Goal: Task Accomplishment & Management: Manage account settings

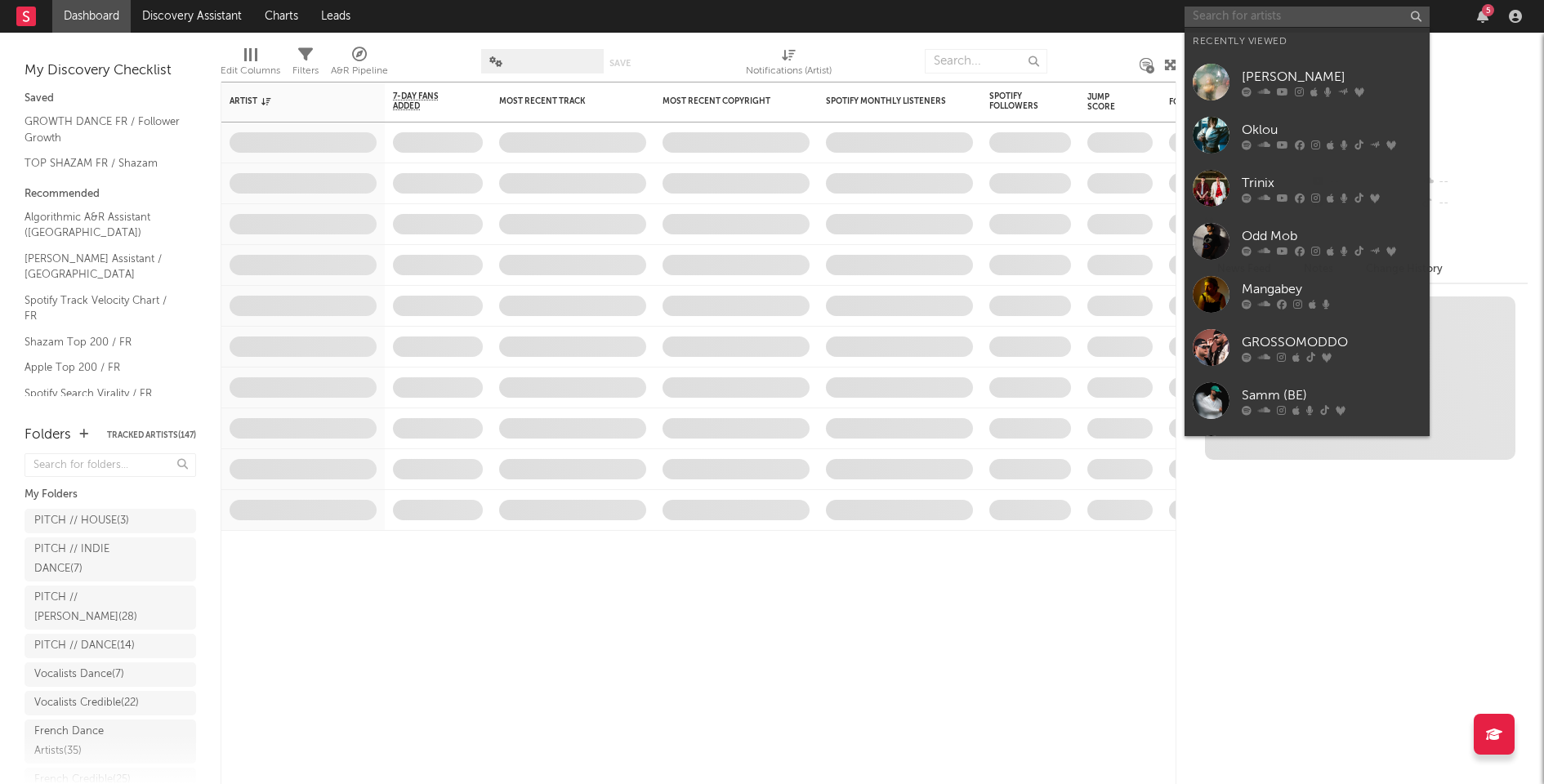
click at [1317, 12] on input "text" at bounding box center [1307, 16] width 245 height 20
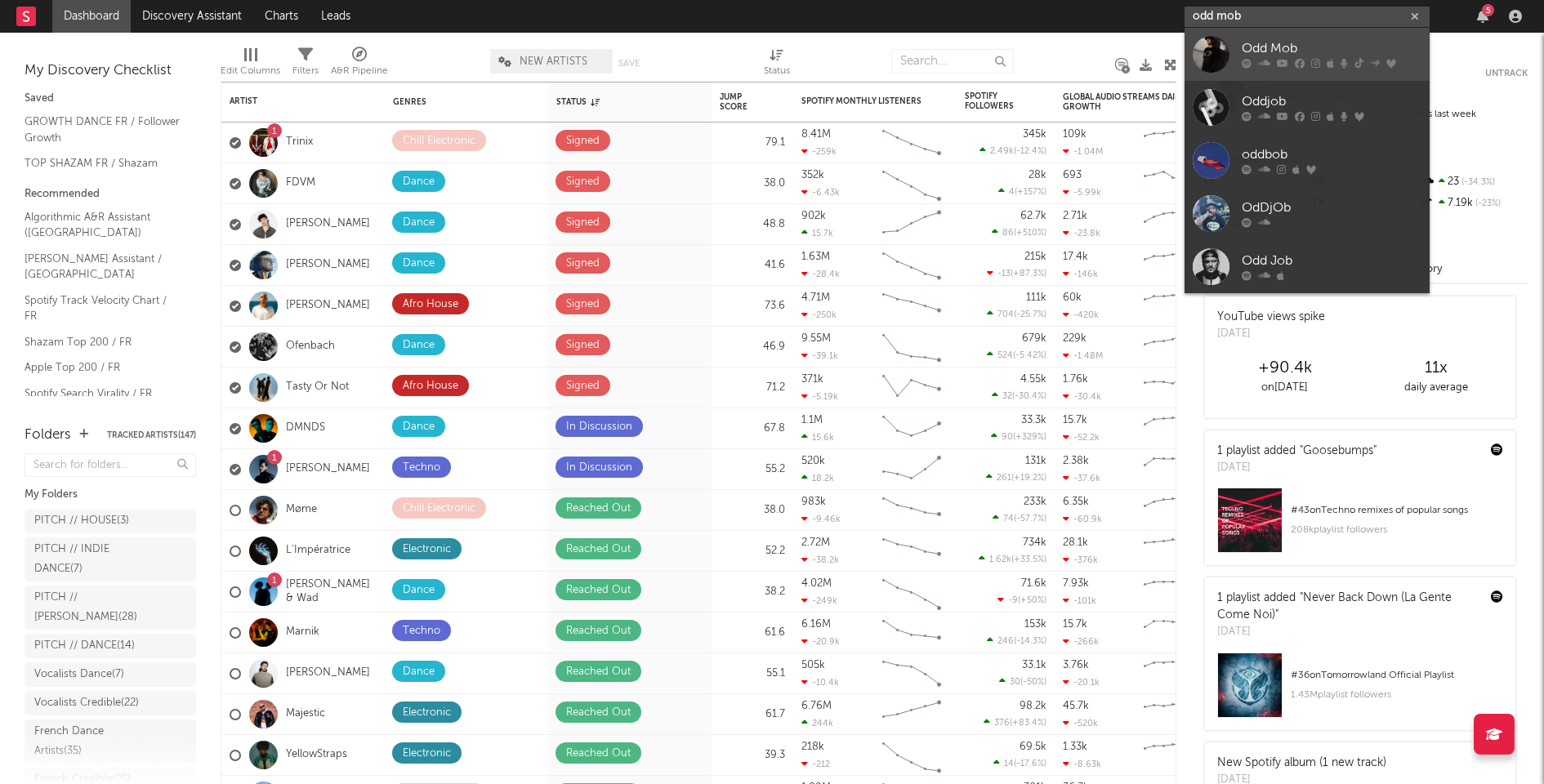
type input "odd mob"
click at [1291, 44] on div "Odd Mob" at bounding box center [1331, 49] width 180 height 19
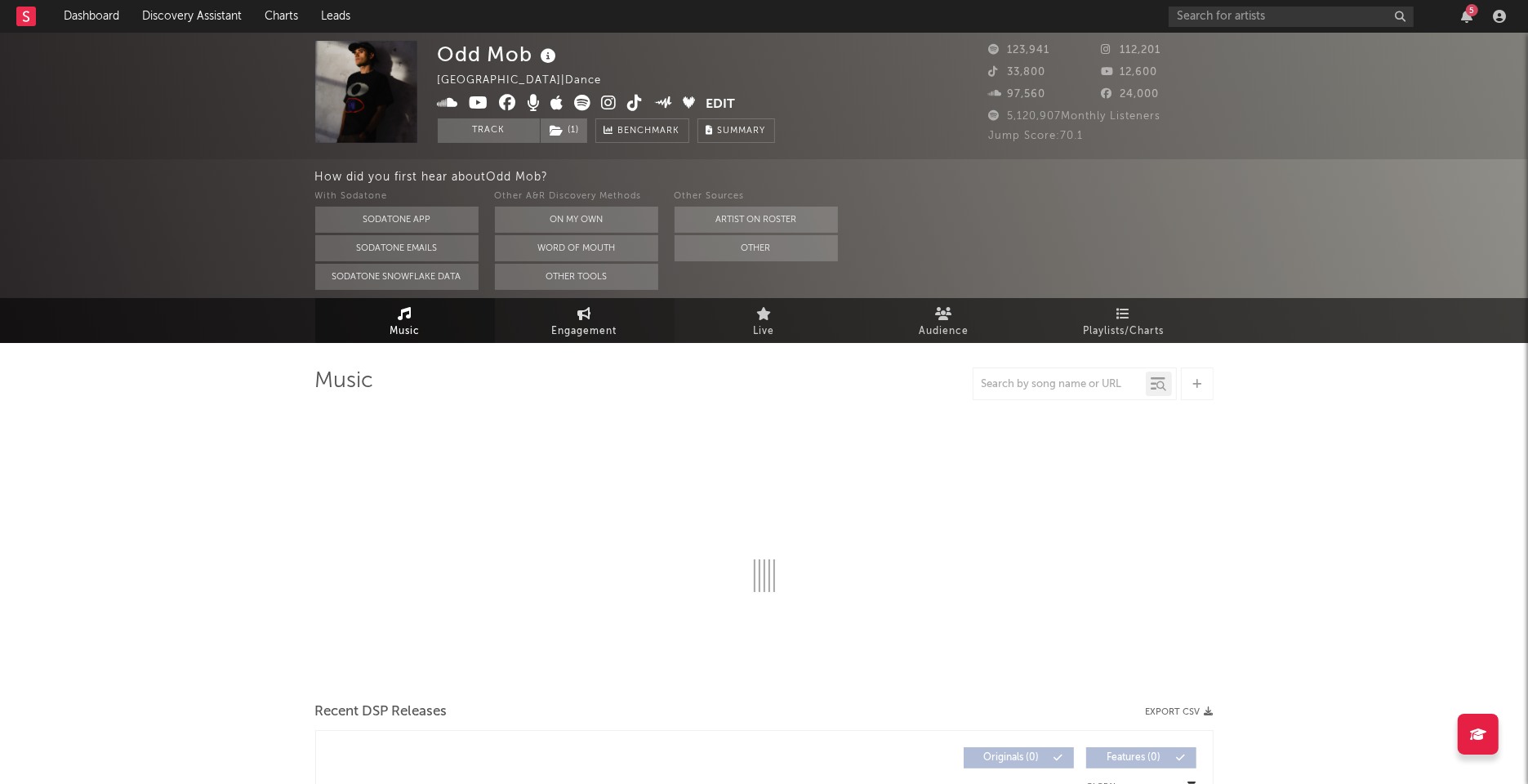
click at [599, 336] on span "Engagement" at bounding box center [585, 331] width 65 height 19
select select "1w"
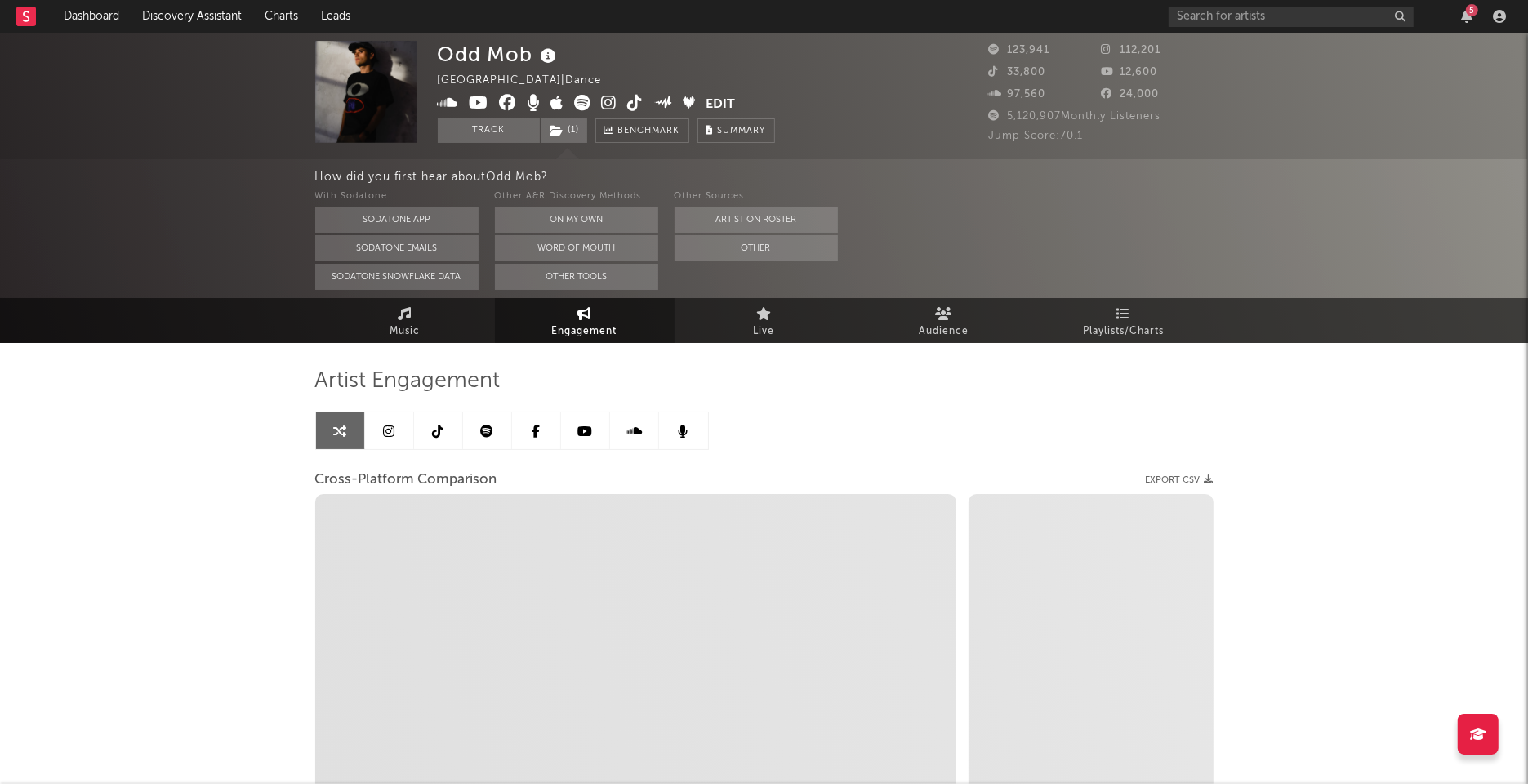
select select "1m"
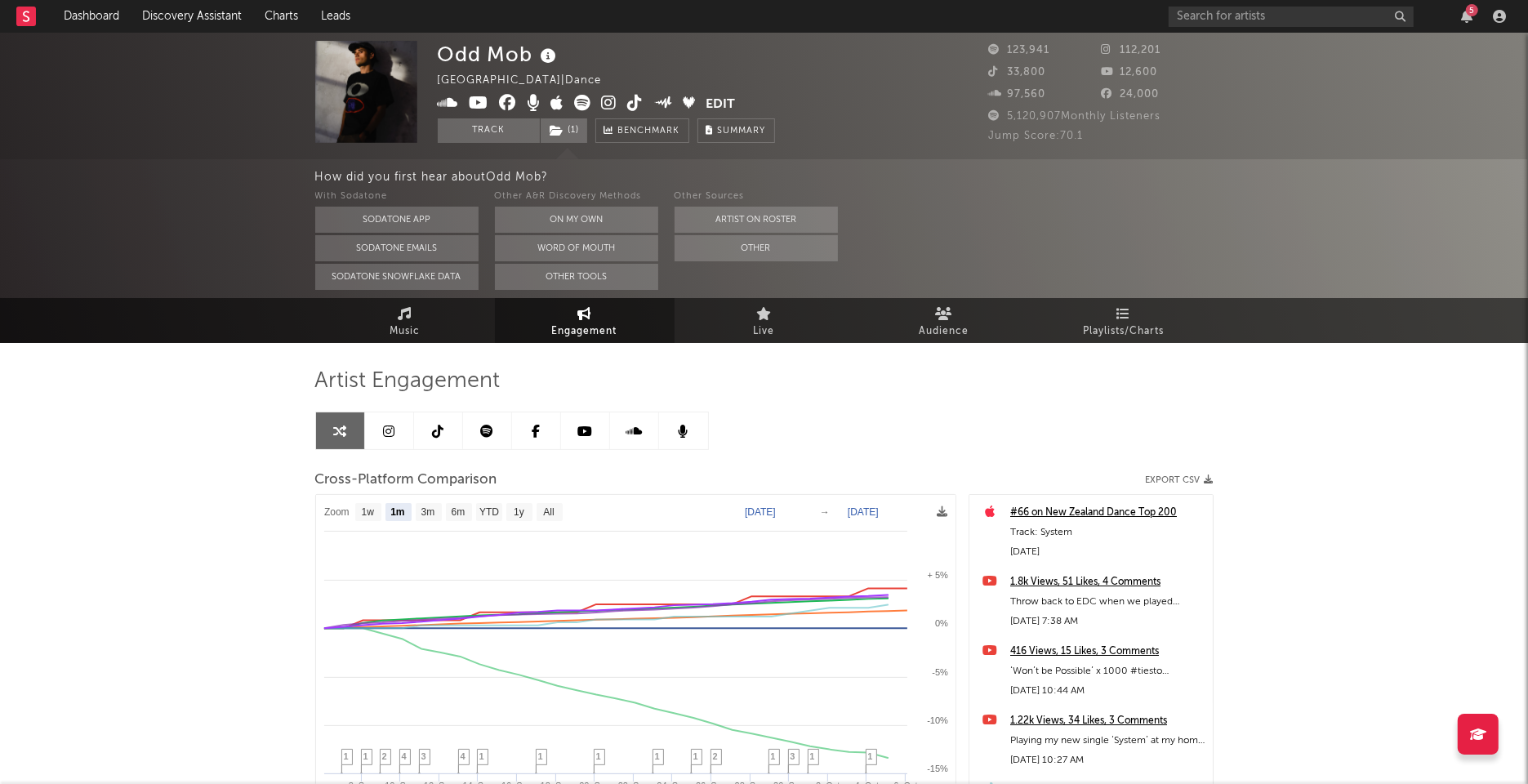
click at [383, 434] on icon at bounding box center [389, 431] width 12 height 13
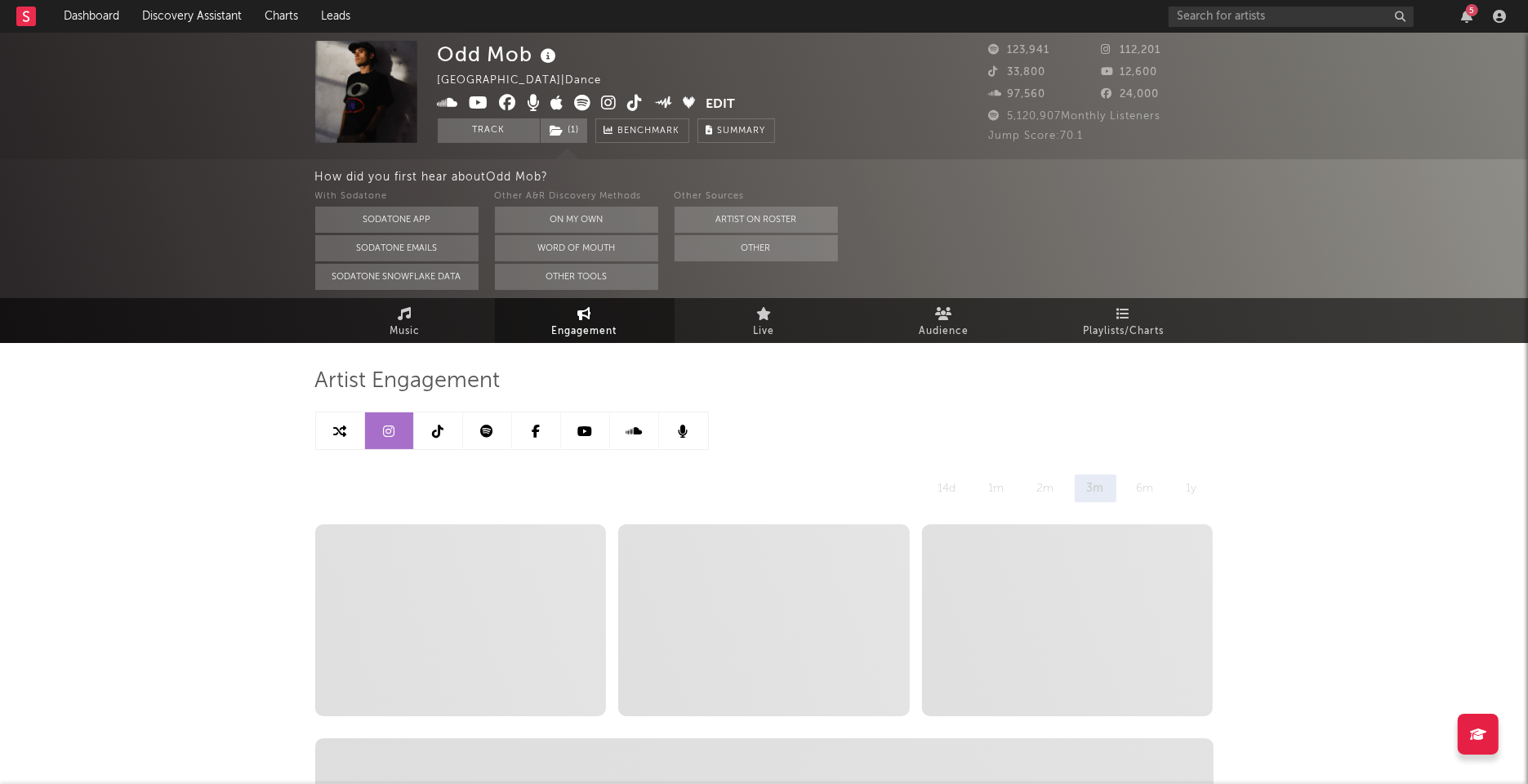
select select "6m"
click at [954, 325] on span "Audience" at bounding box center [943, 331] width 50 height 19
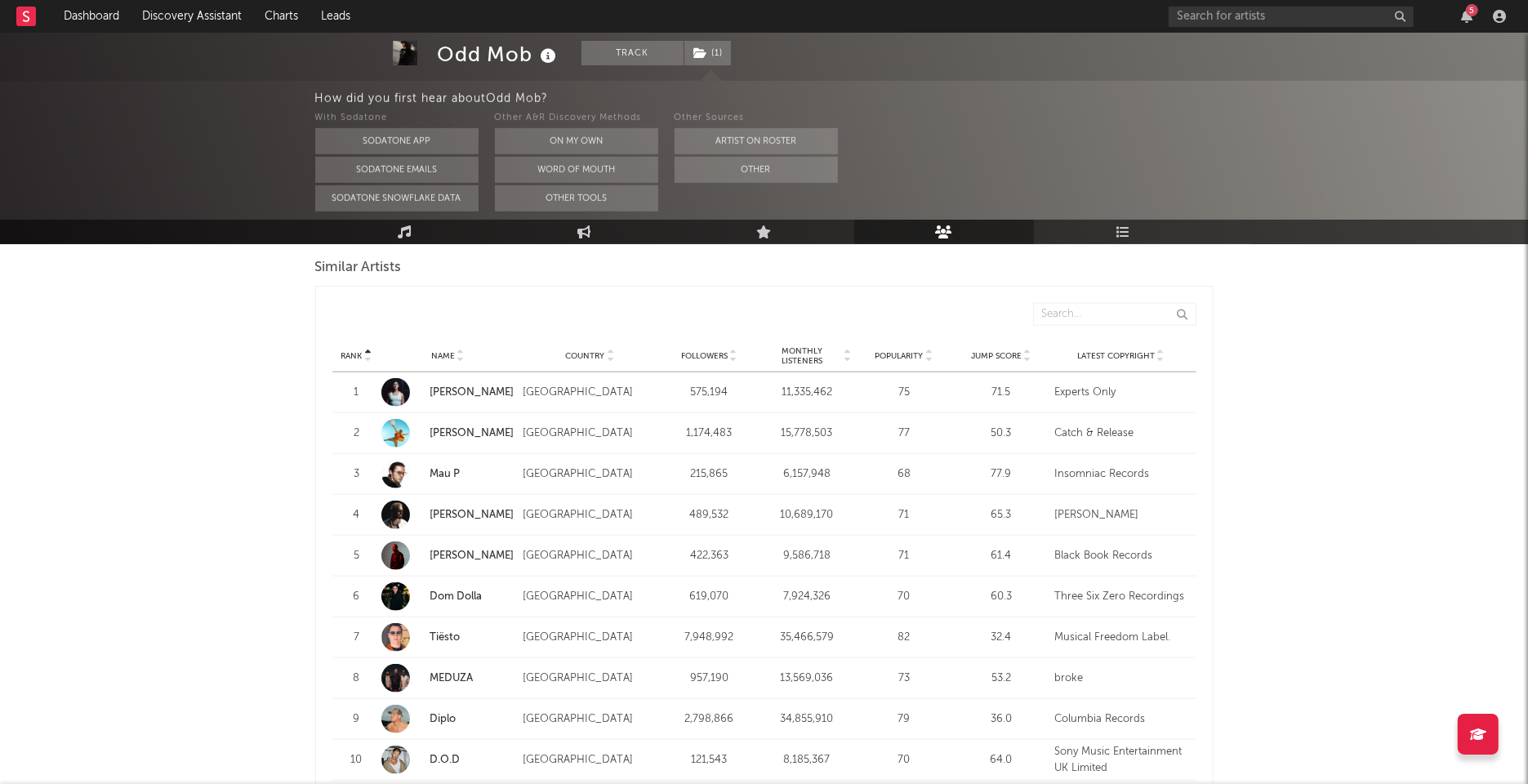
scroll to position [1541, 0]
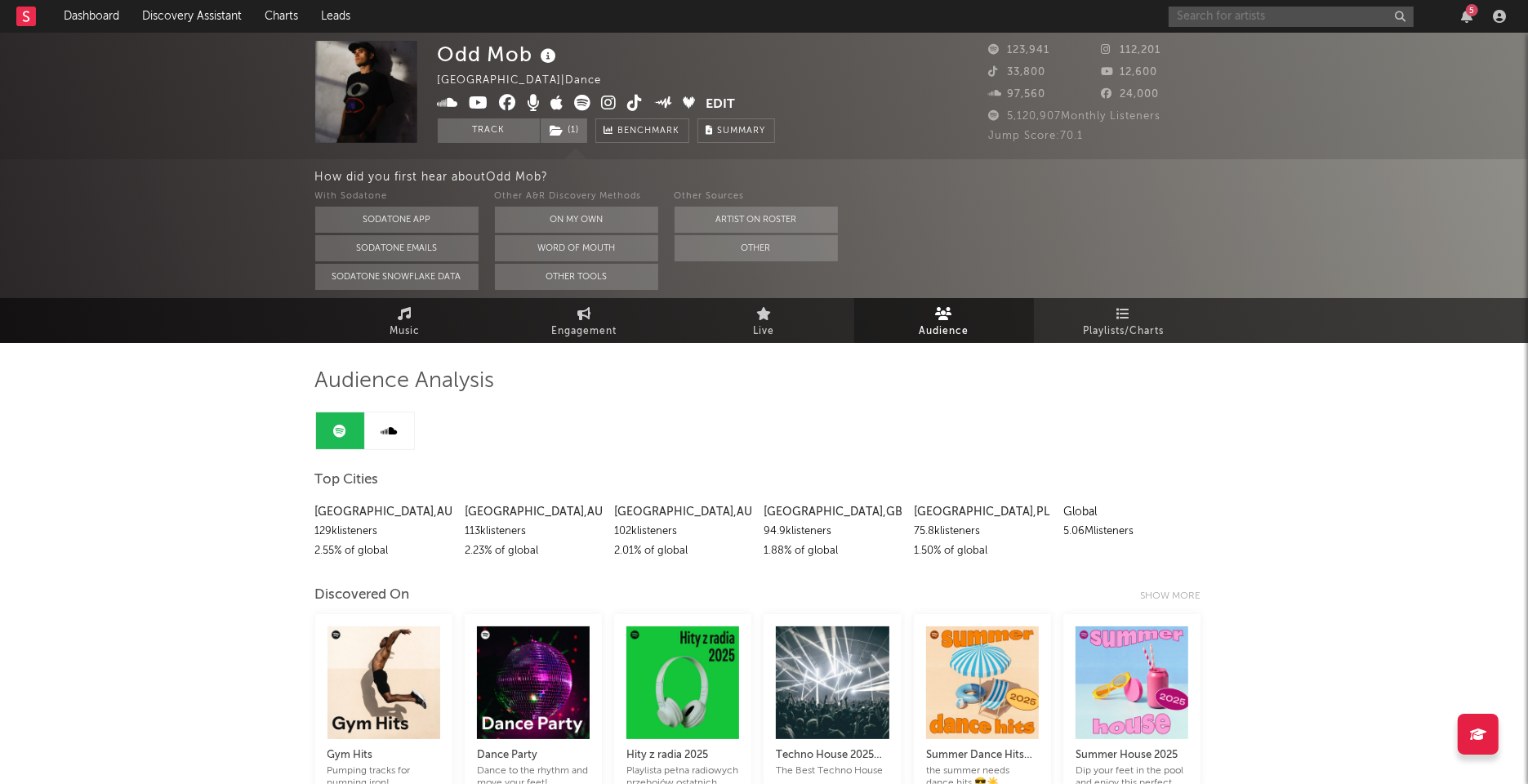
click at [1279, 12] on input "text" at bounding box center [1291, 16] width 245 height 20
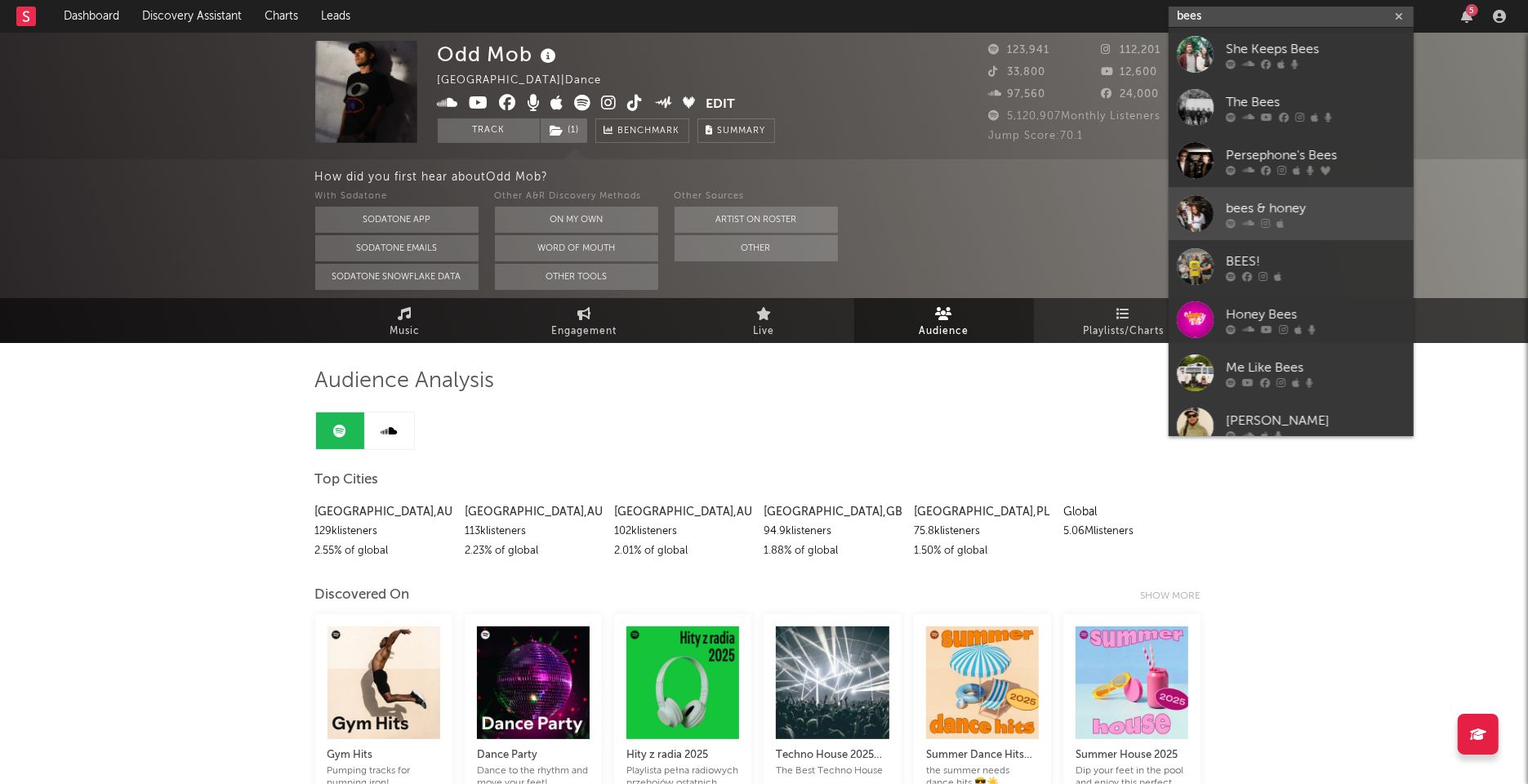
type input "bees"
click at [1266, 216] on div "bees & honey" at bounding box center [1315, 208] width 179 height 19
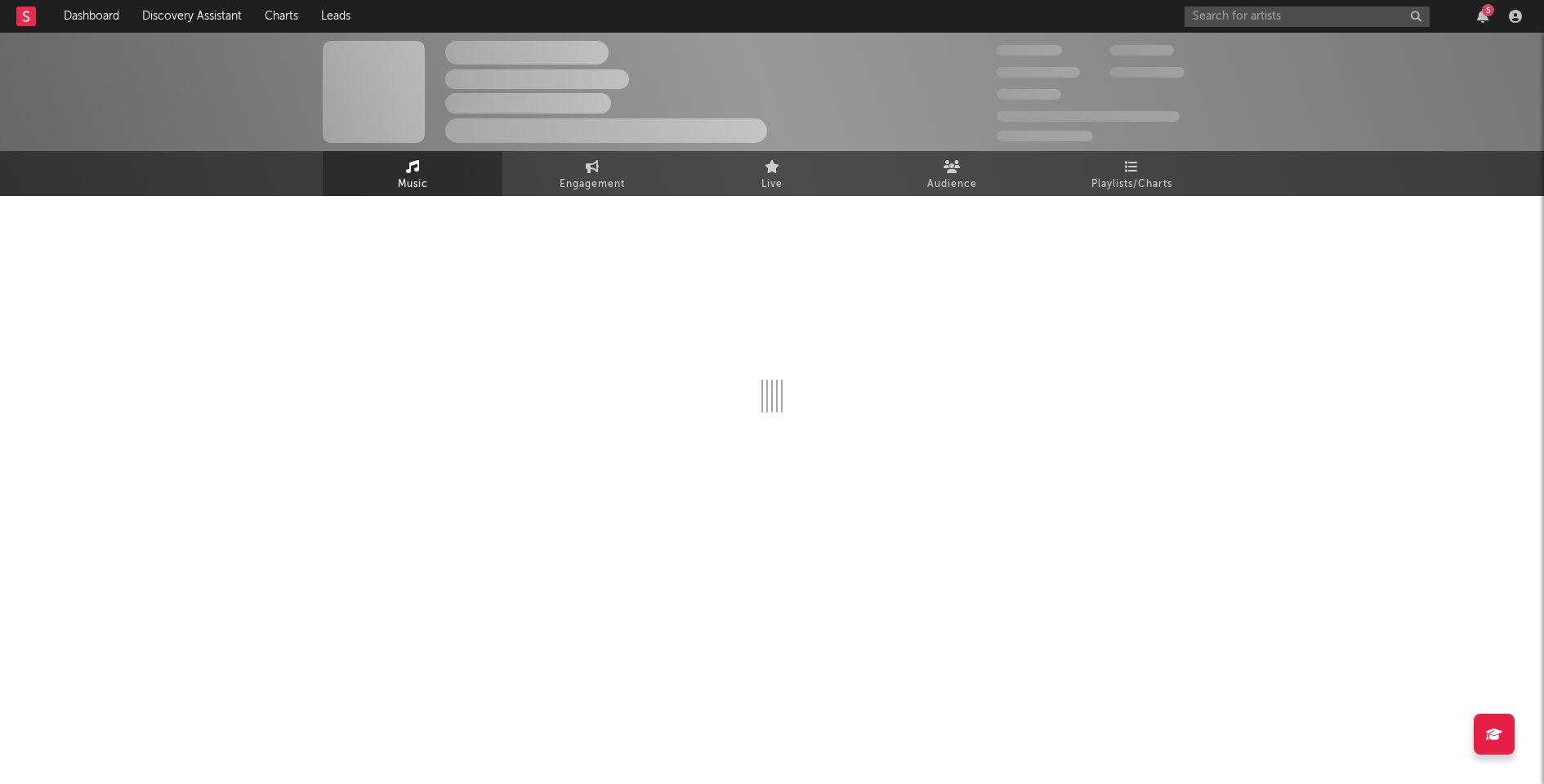
select select "6m"
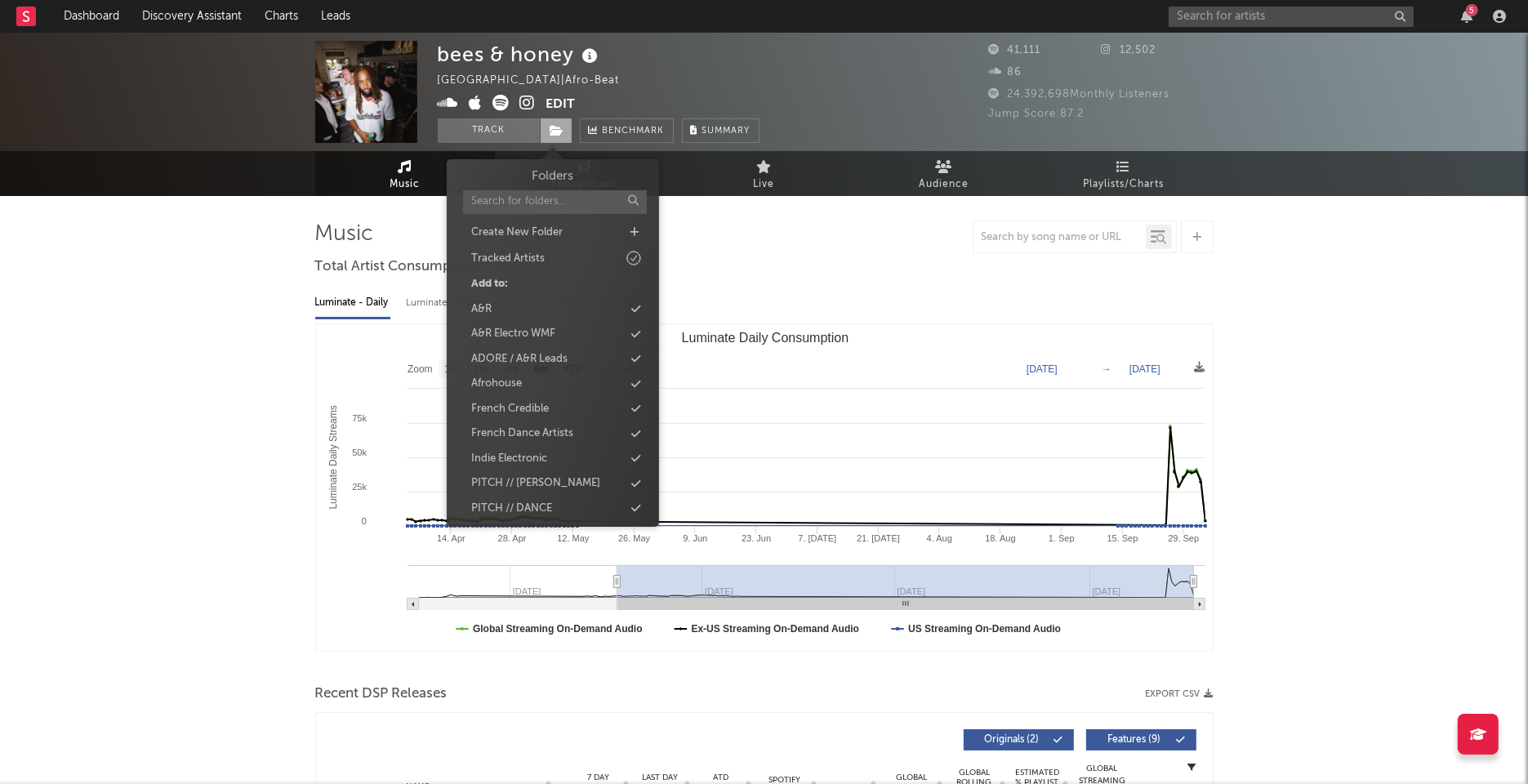
click at [557, 137] on span at bounding box center [556, 131] width 33 height 25
click at [585, 360] on div "ADORE / A&R Leads" at bounding box center [553, 359] width 188 height 21
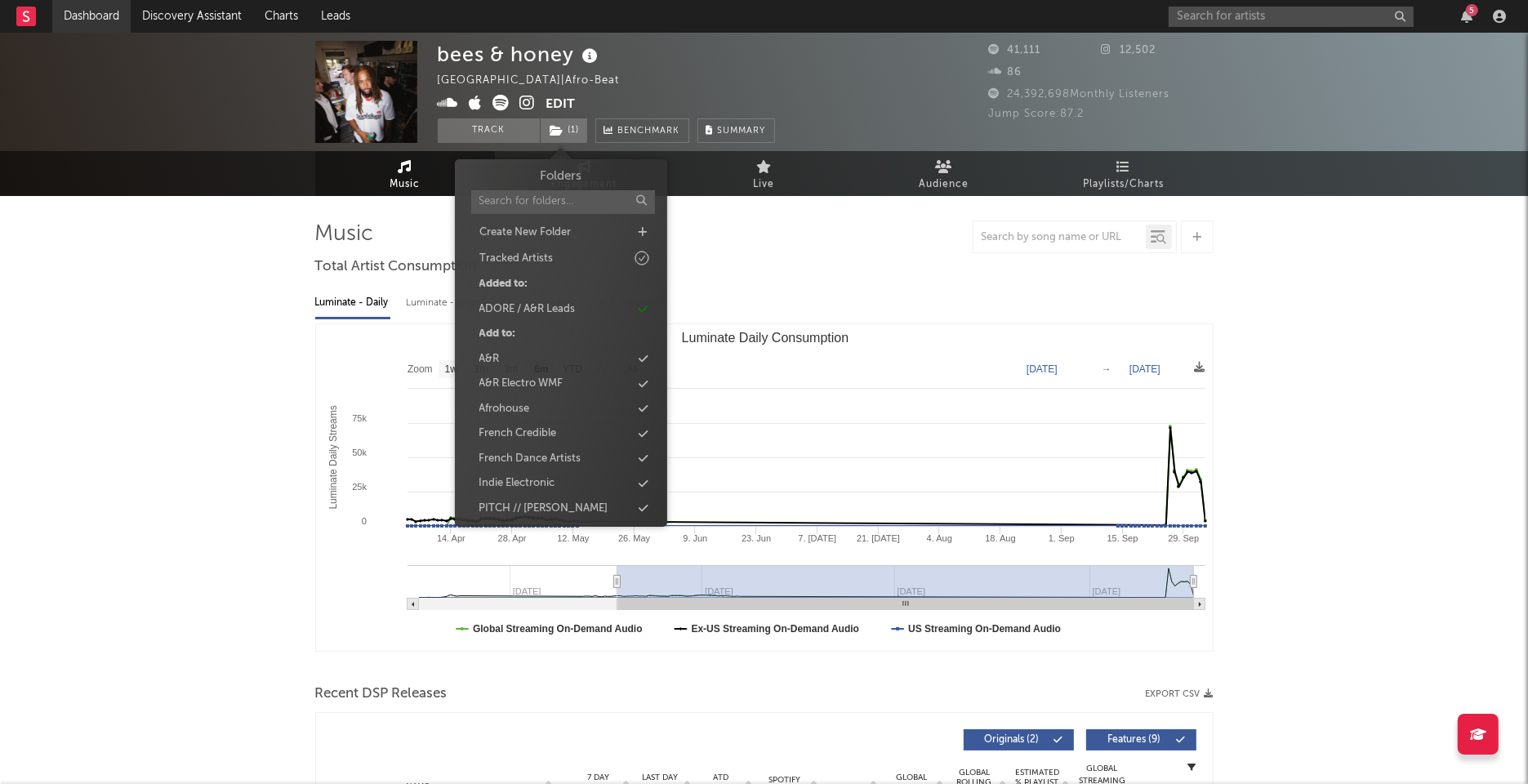
click at [120, 18] on link "Dashboard" at bounding box center [91, 16] width 79 height 33
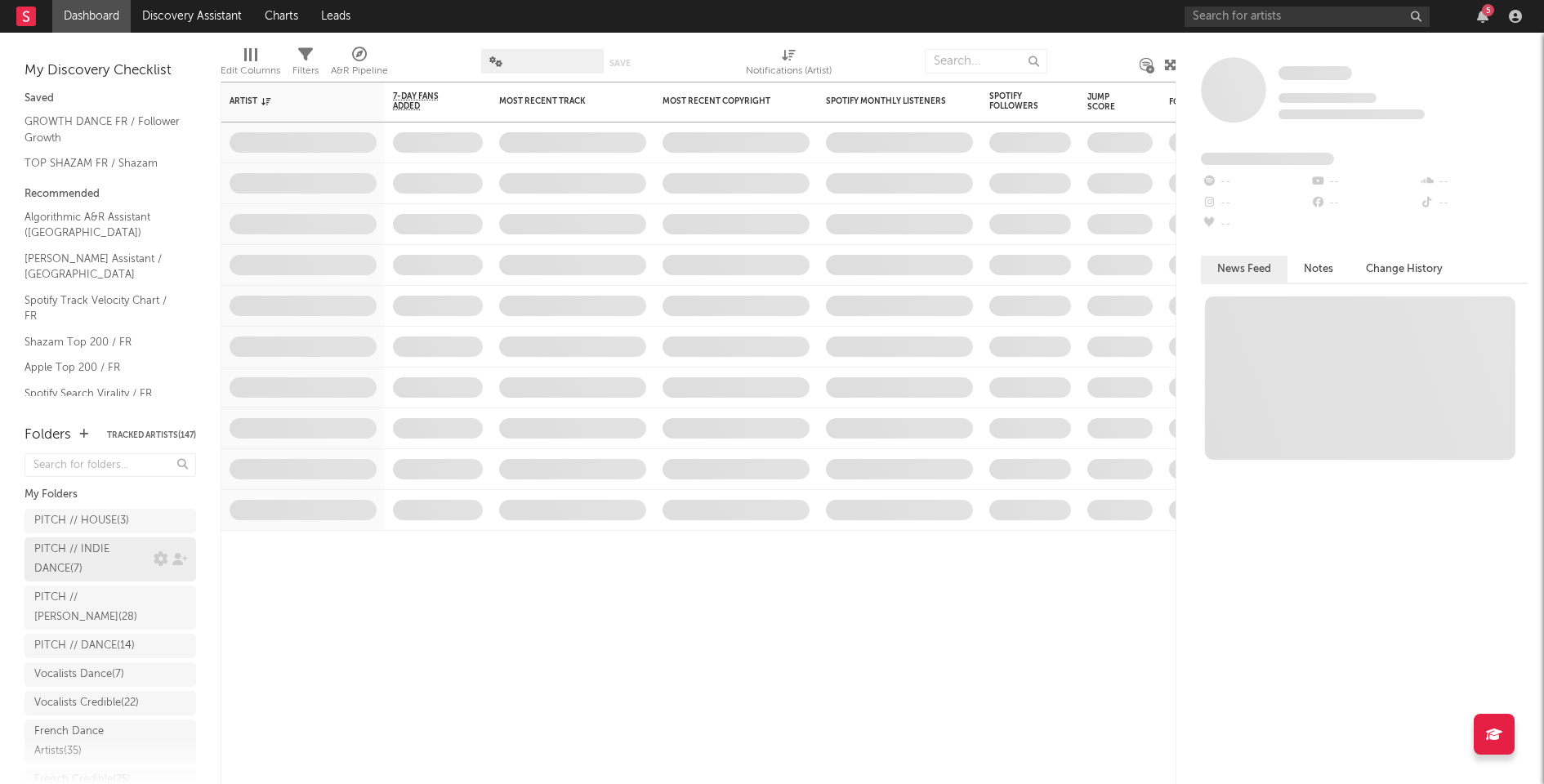
scroll to position [31, 0]
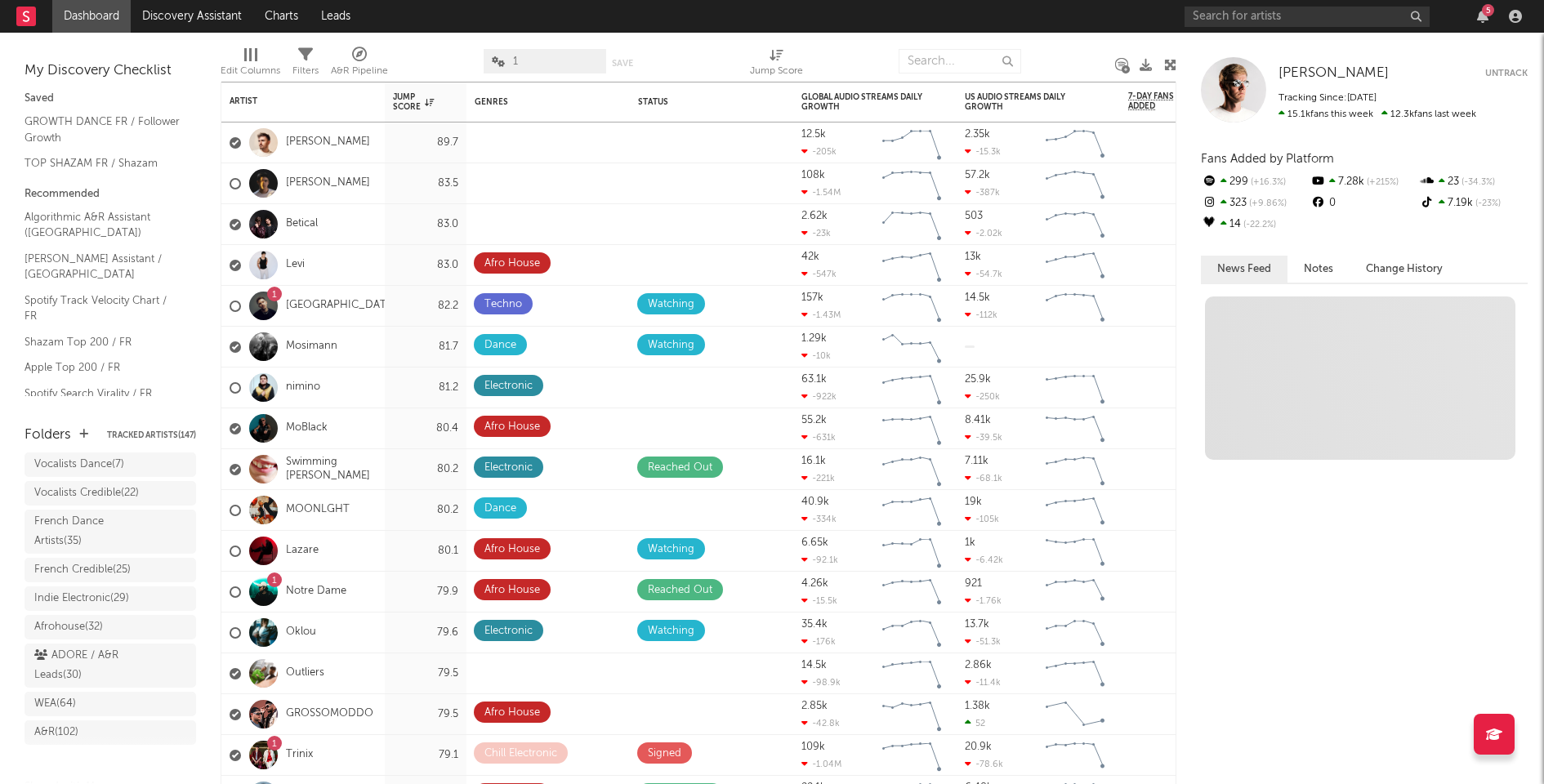
scroll to position [212, 0]
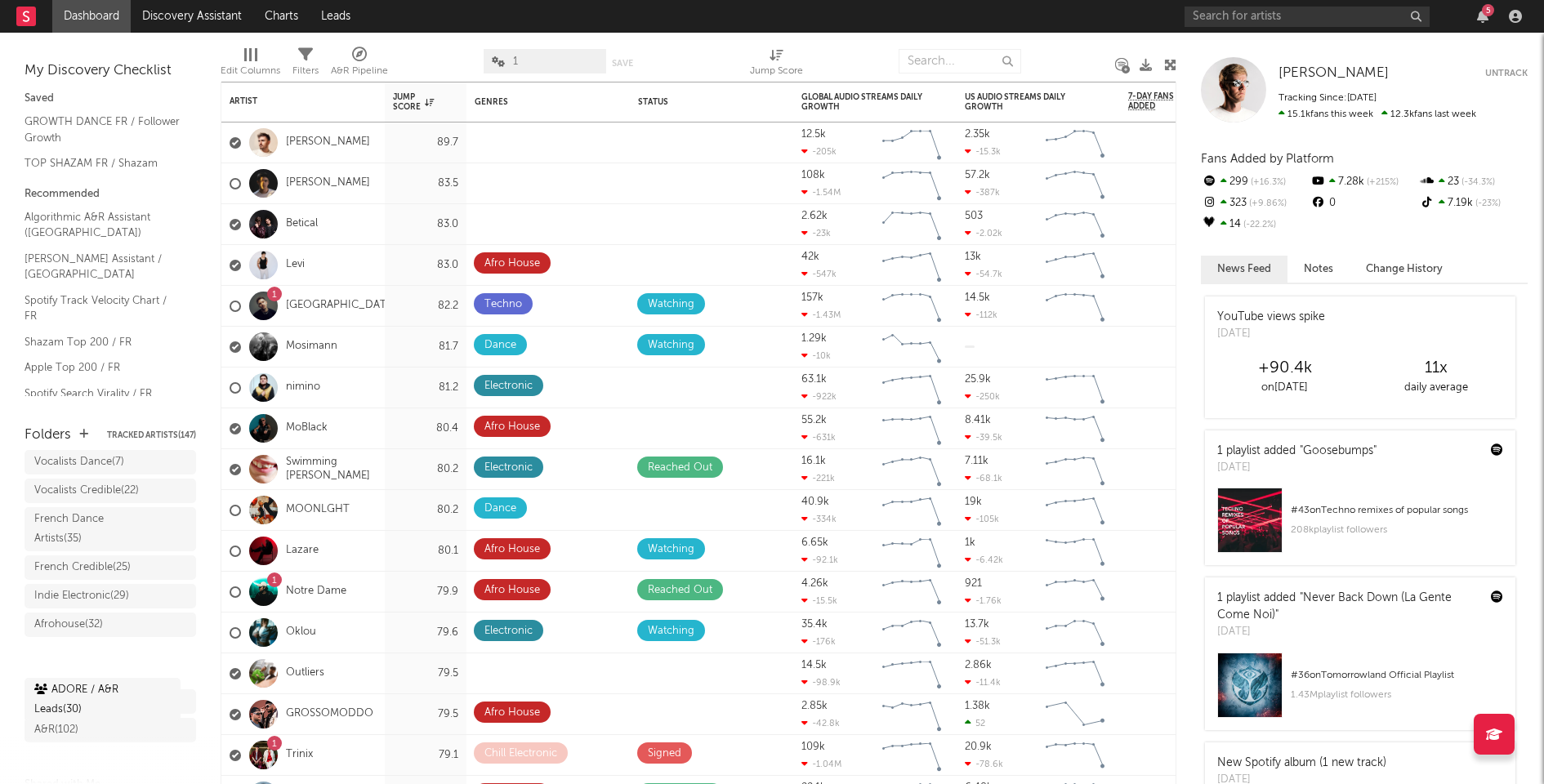
click at [84, 685] on div "ADORE / A&R Leads ( 30 )" at bounding box center [110, 663] width 172 height 44
click at [84, 682] on div "ADORE / A&R Leads ( 30 )" at bounding box center [92, 663] width 115 height 39
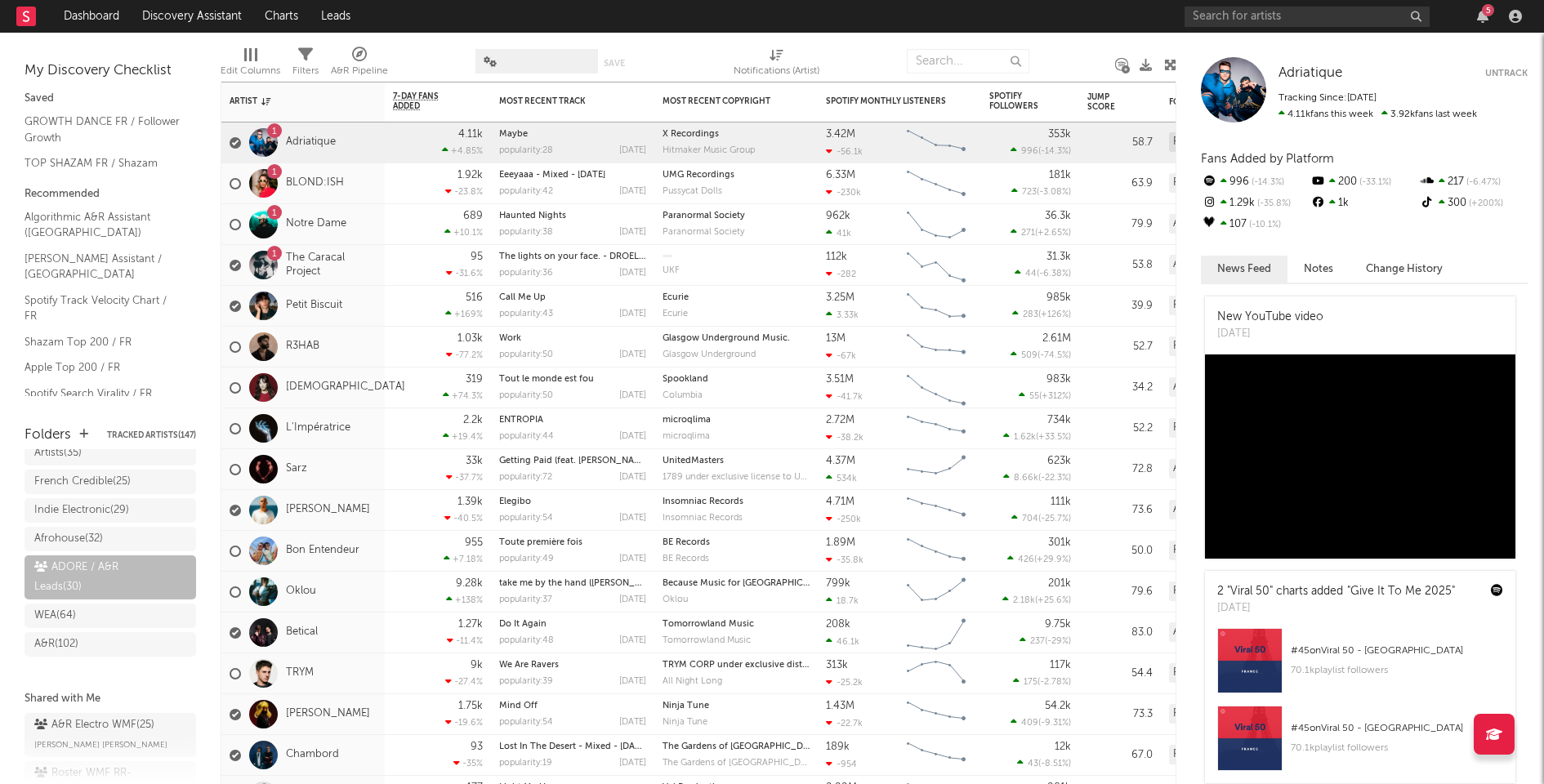
scroll to position [302, 0]
click at [511, 62] on span at bounding box center [537, 61] width 123 height 25
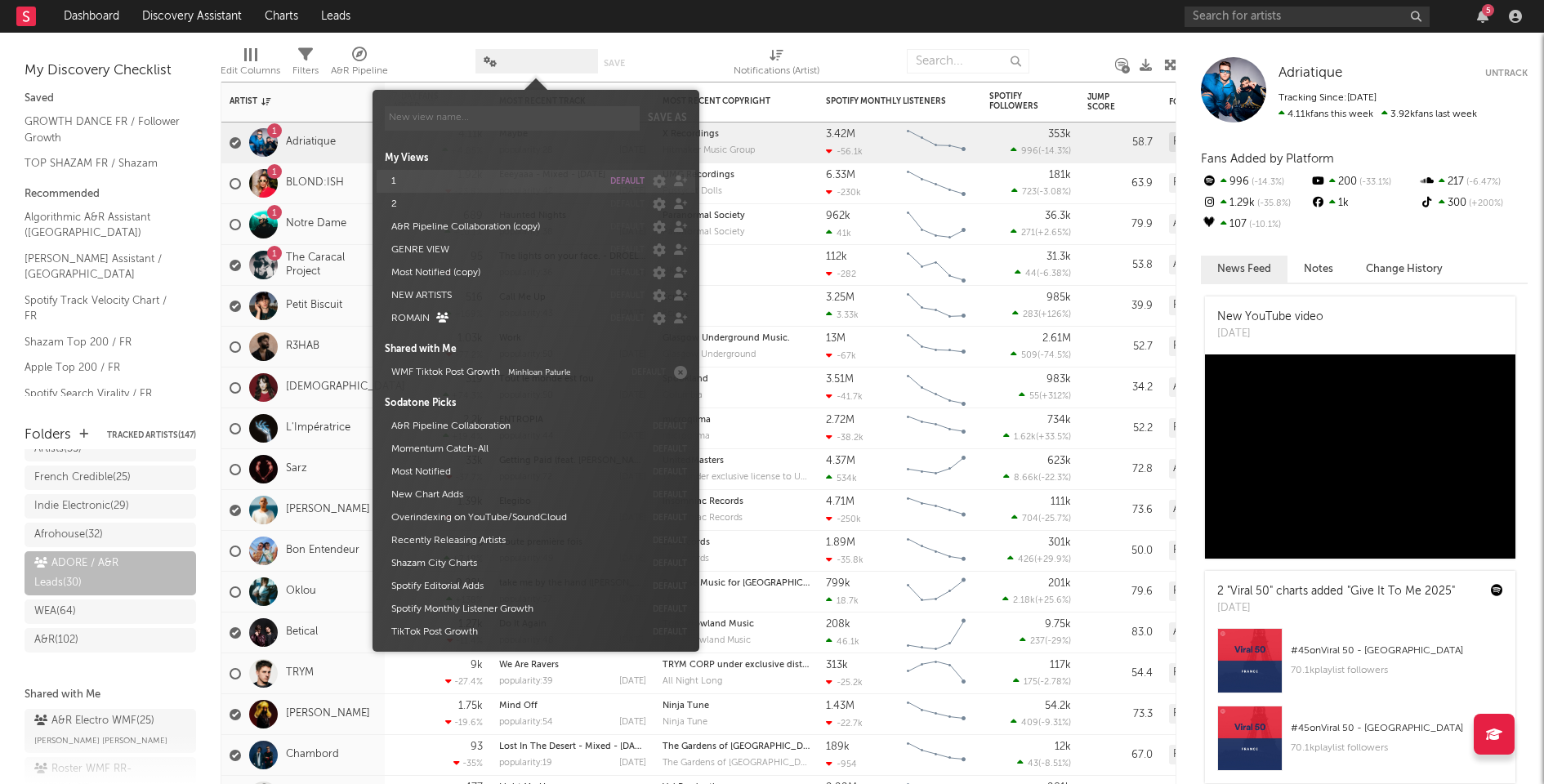
click at [433, 178] on button "1" at bounding box center [494, 181] width 216 height 23
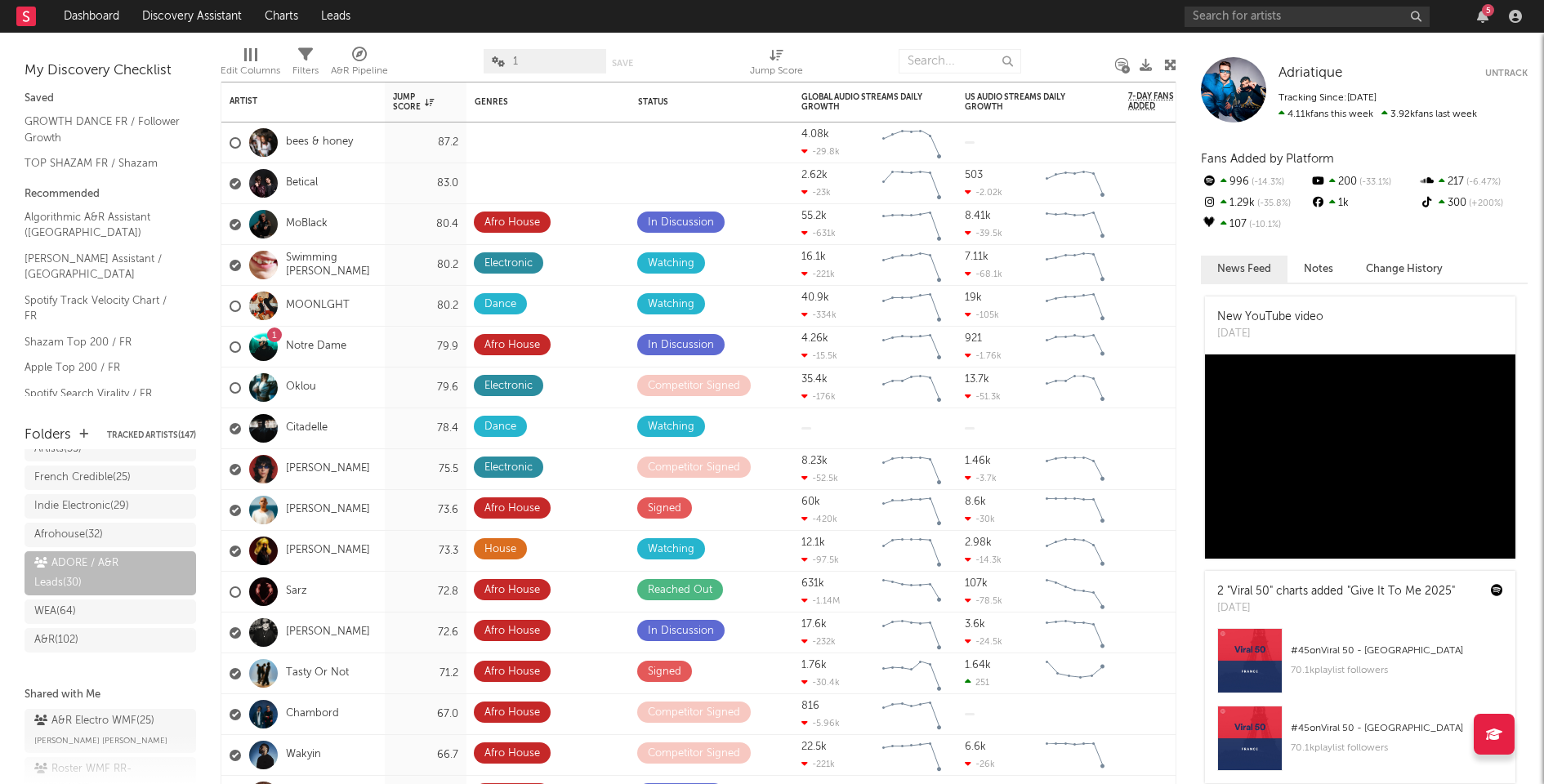
click at [709, 42] on div at bounding box center [703, 61] width 71 height 41
click at [497, 136] on span at bounding box center [489, 140] width 30 height 21
click at [759, 134] on span at bounding box center [765, 140] width 32 height 21
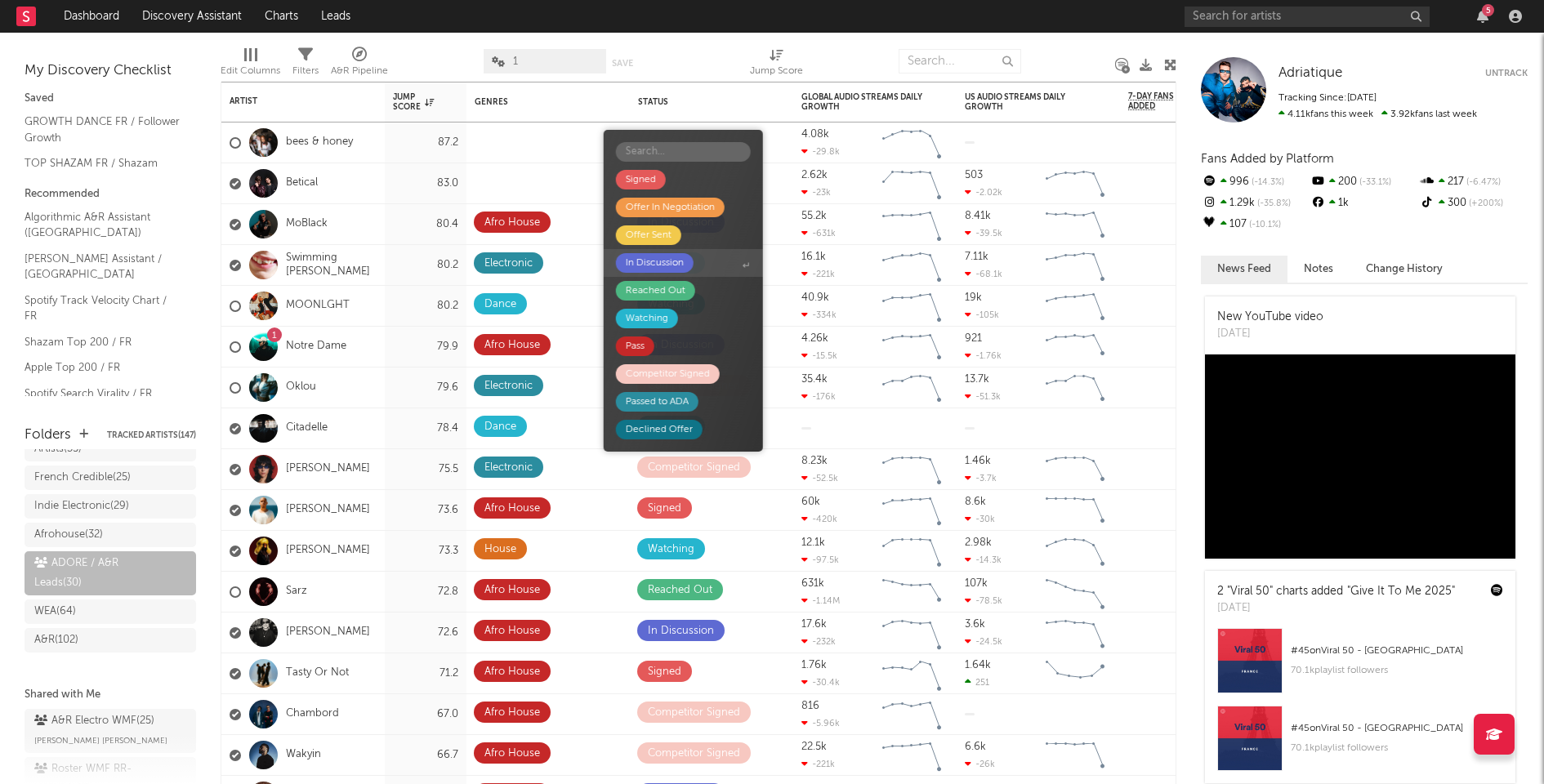
click at [718, 256] on span "In Discussion" at bounding box center [684, 263] width 159 height 28
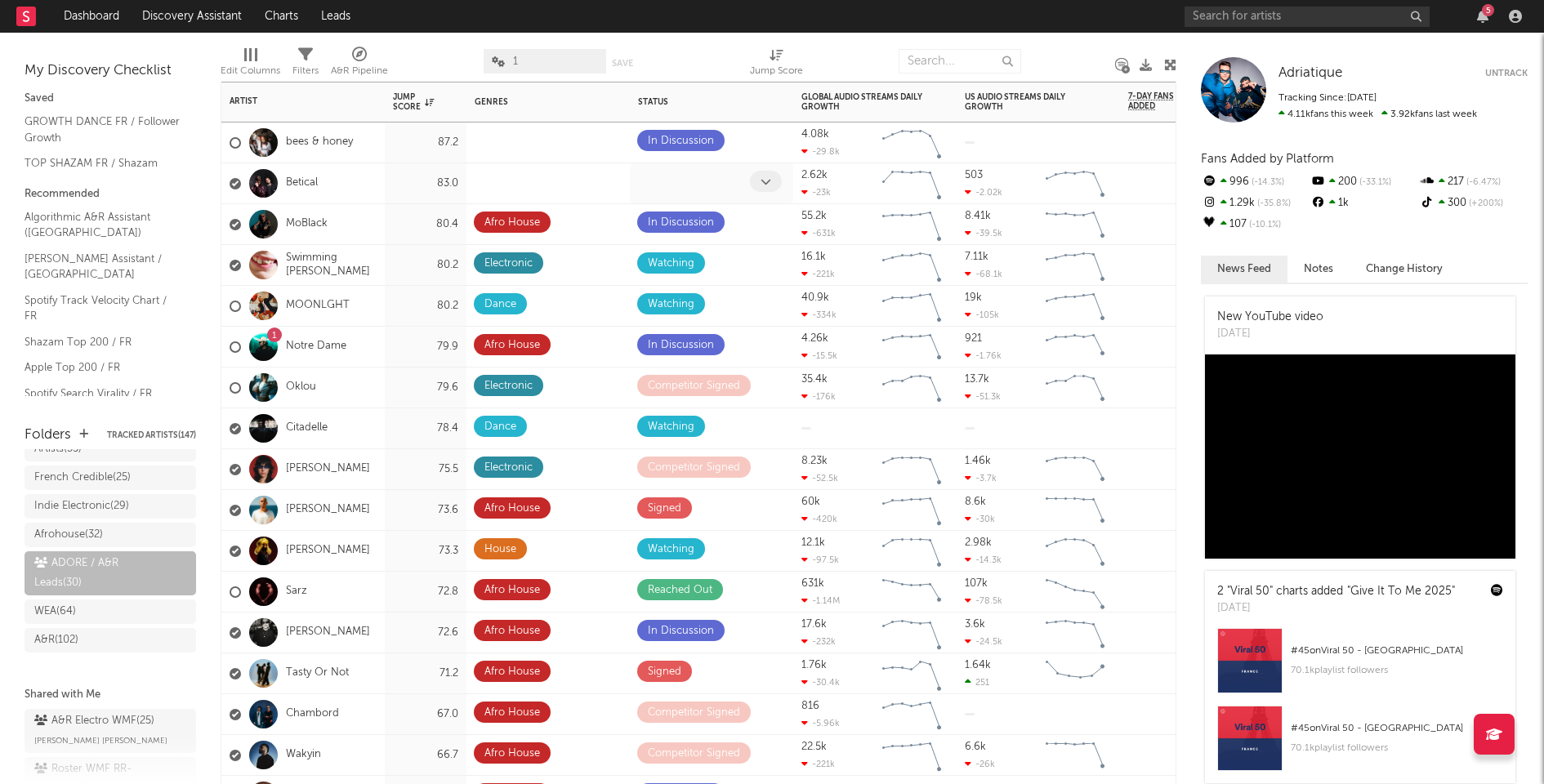
click at [762, 177] on icon at bounding box center [765, 181] width 11 height 11
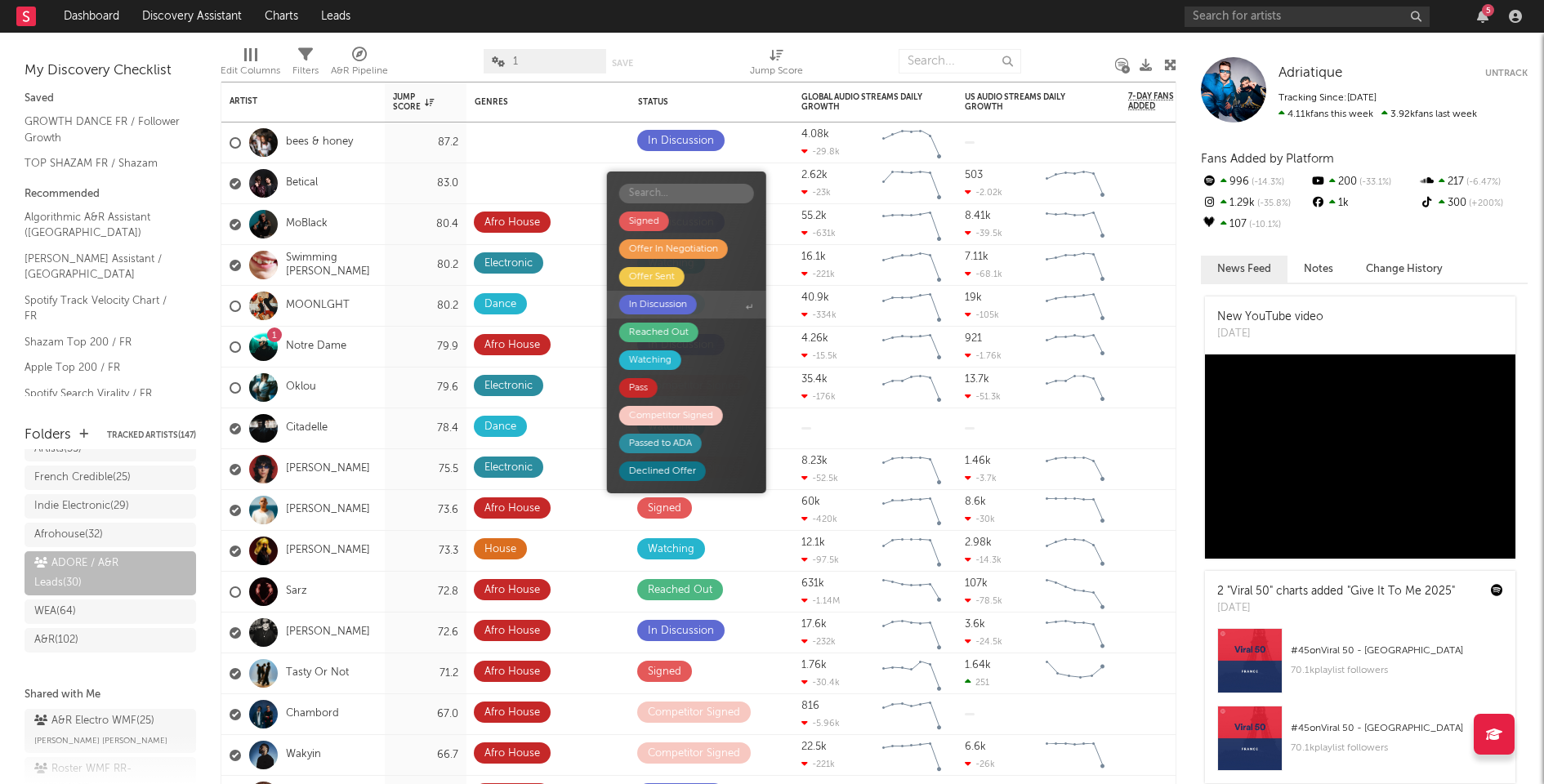
click at [723, 298] on span "In Discussion" at bounding box center [687, 304] width 159 height 28
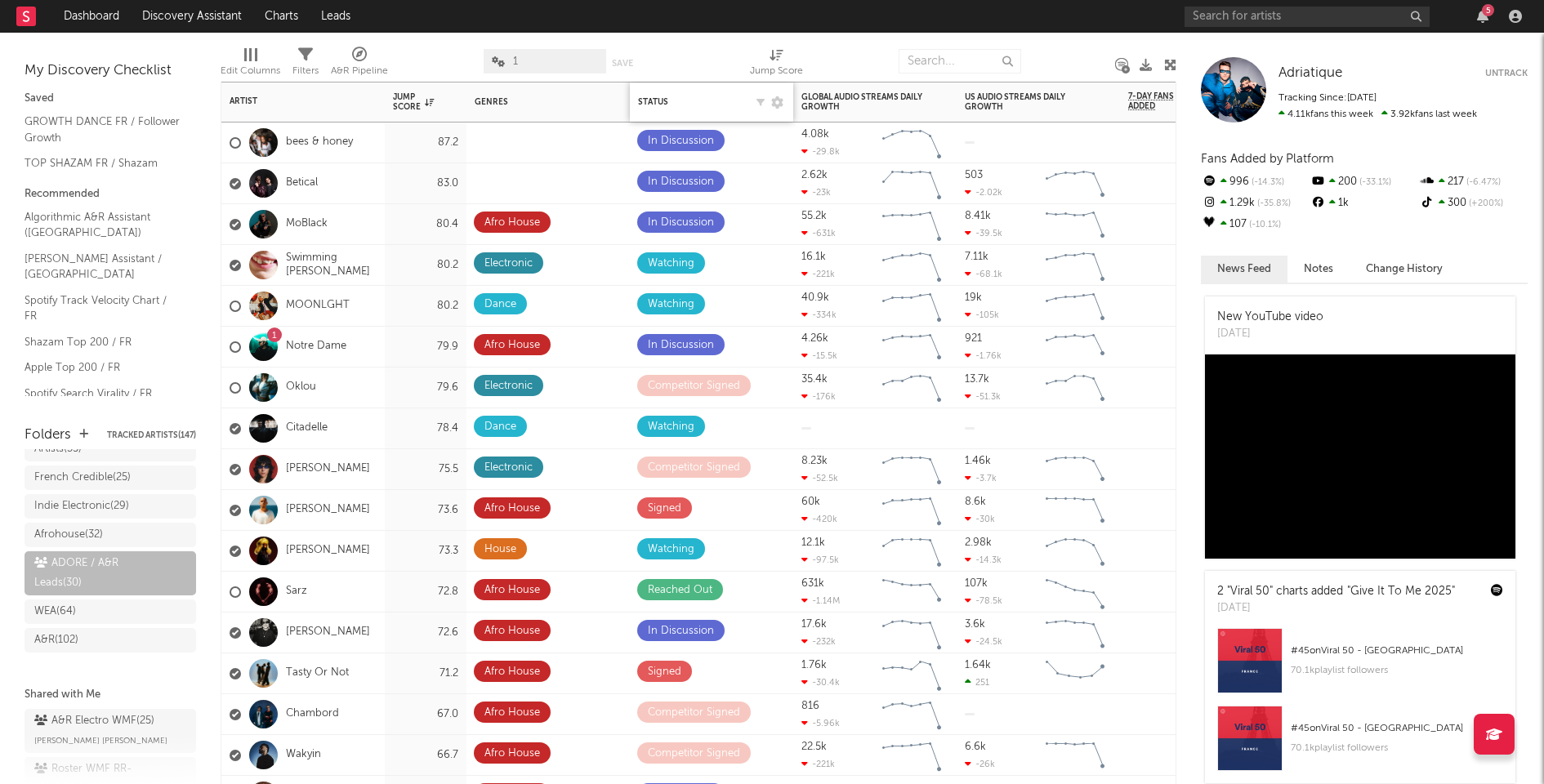
click at [653, 94] on div "Status Edit settings for Status" at bounding box center [712, 102] width 147 height 35
click at [653, 97] on div "Status" at bounding box center [691, 102] width 107 height 10
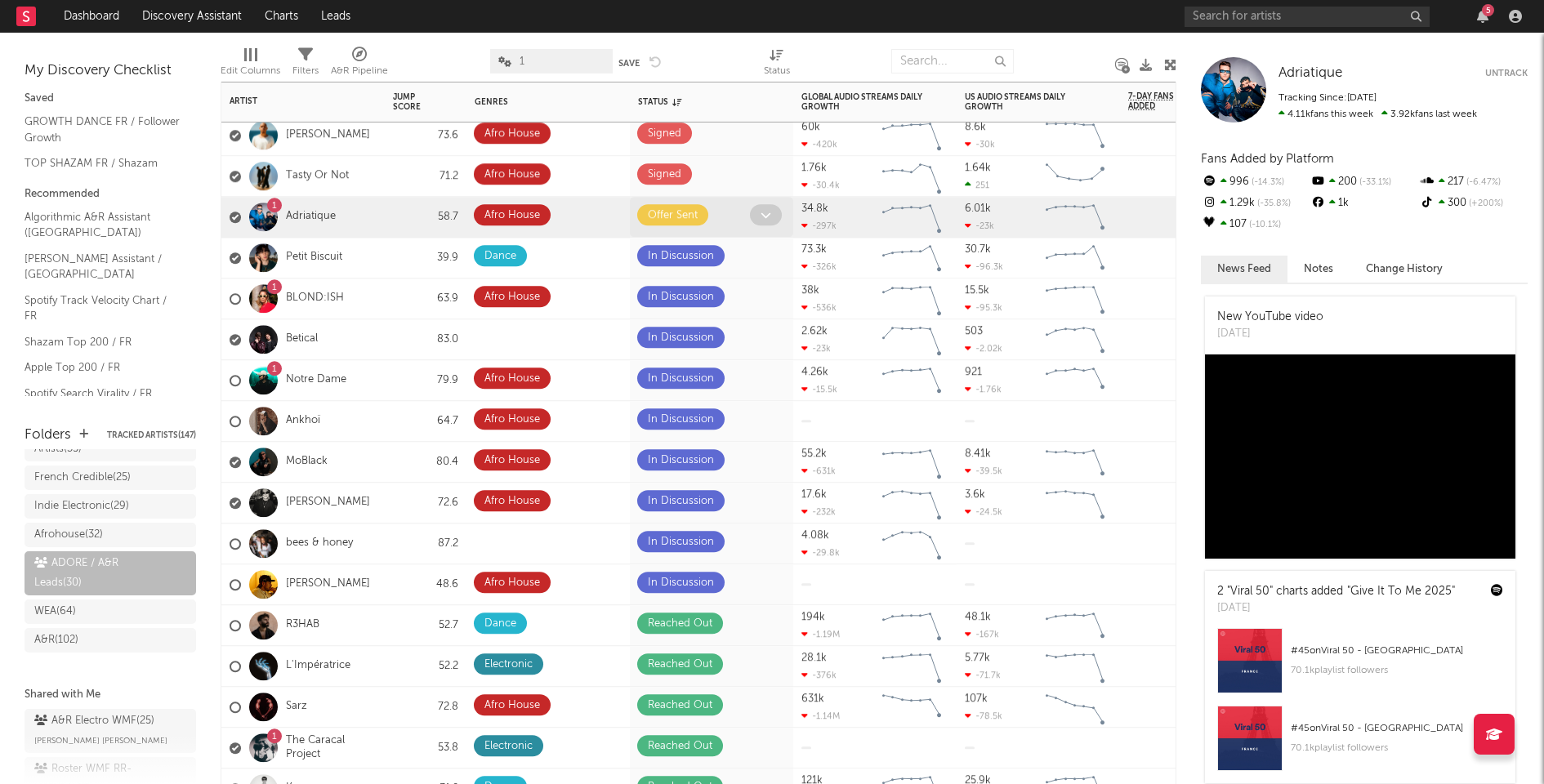
click at [767, 211] on icon at bounding box center [765, 215] width 11 height 11
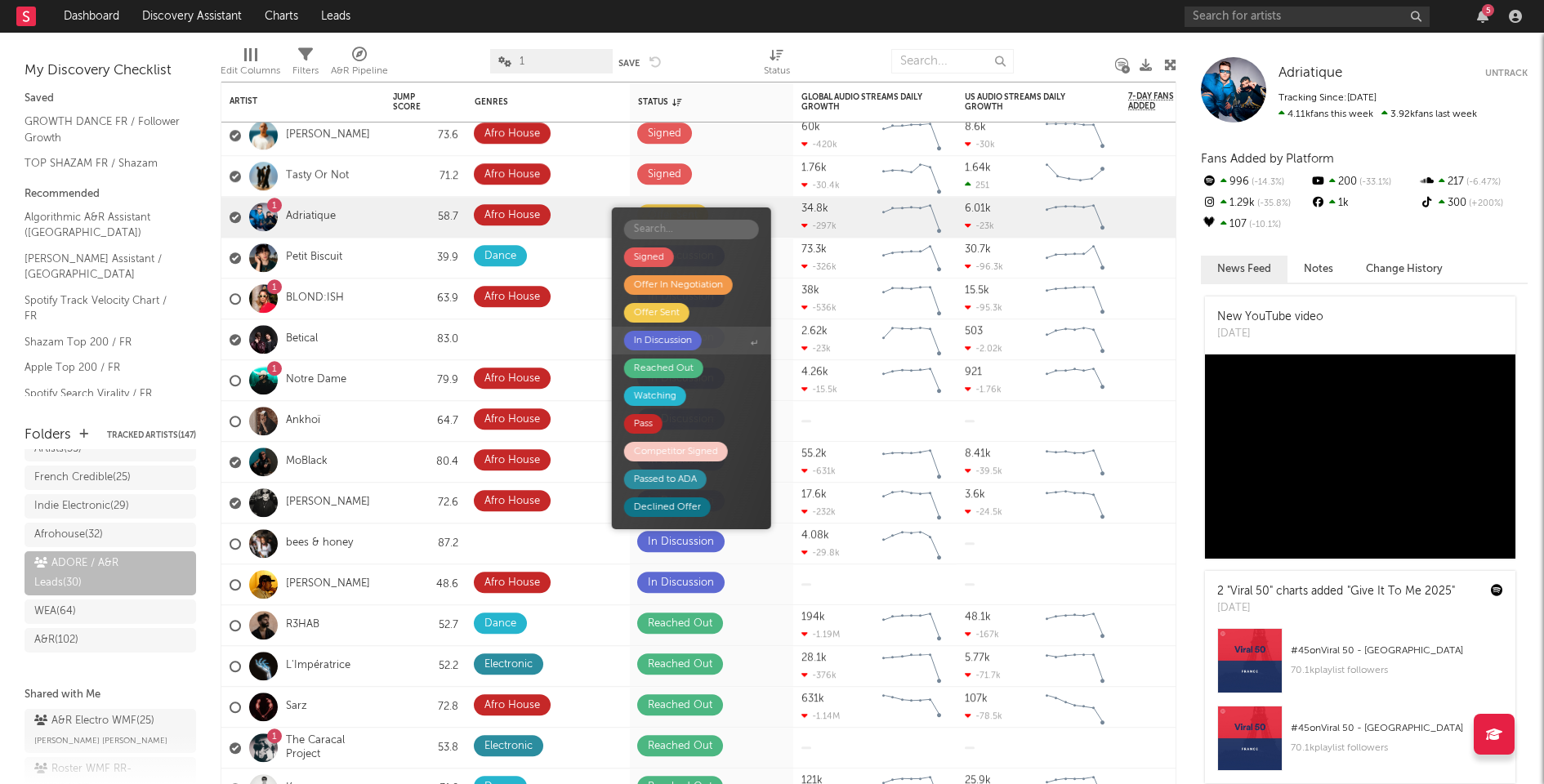
click at [714, 337] on span "In Discussion" at bounding box center [691, 340] width 159 height 28
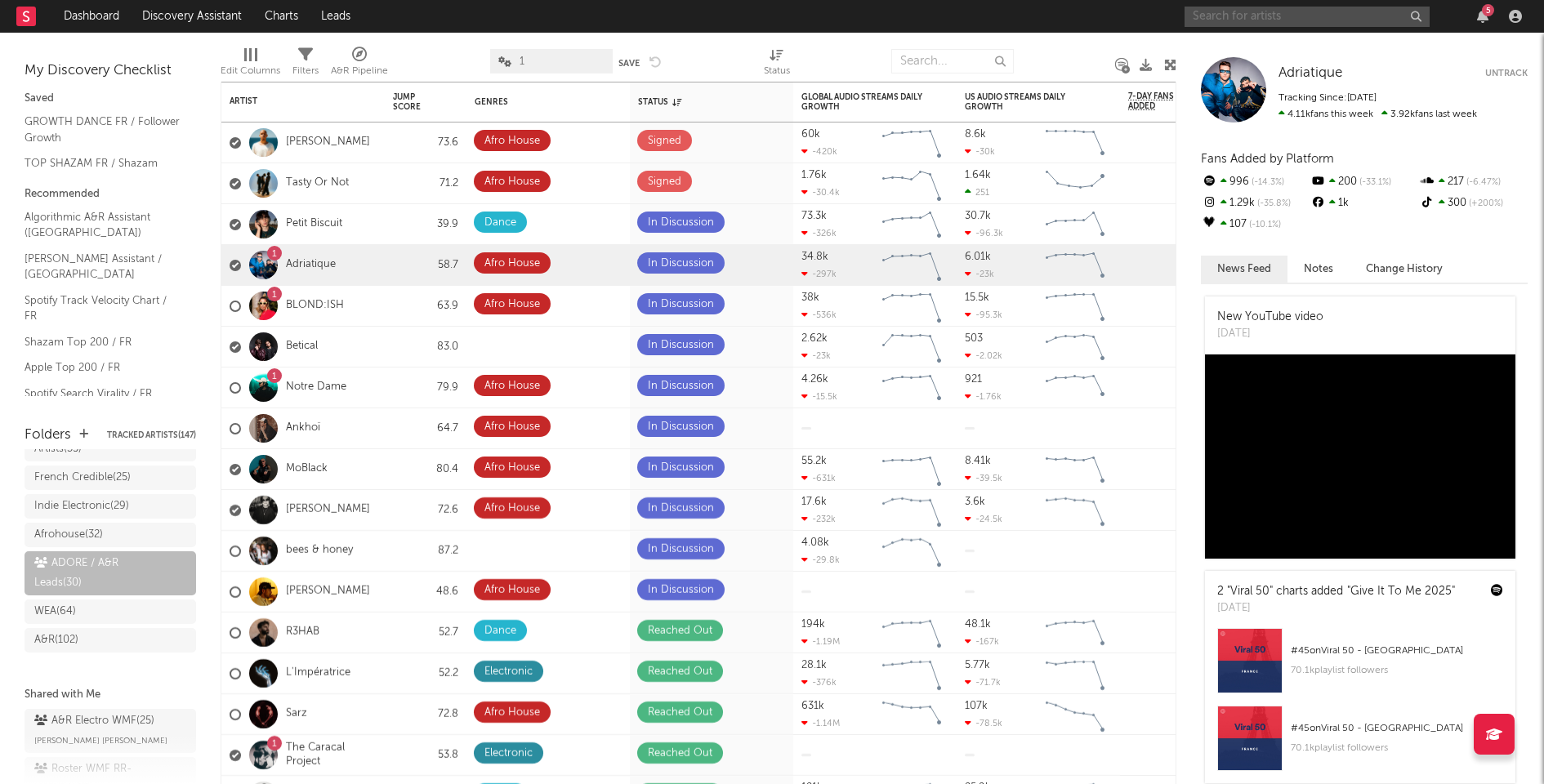
click at [1247, 11] on input "text" at bounding box center [1307, 16] width 245 height 20
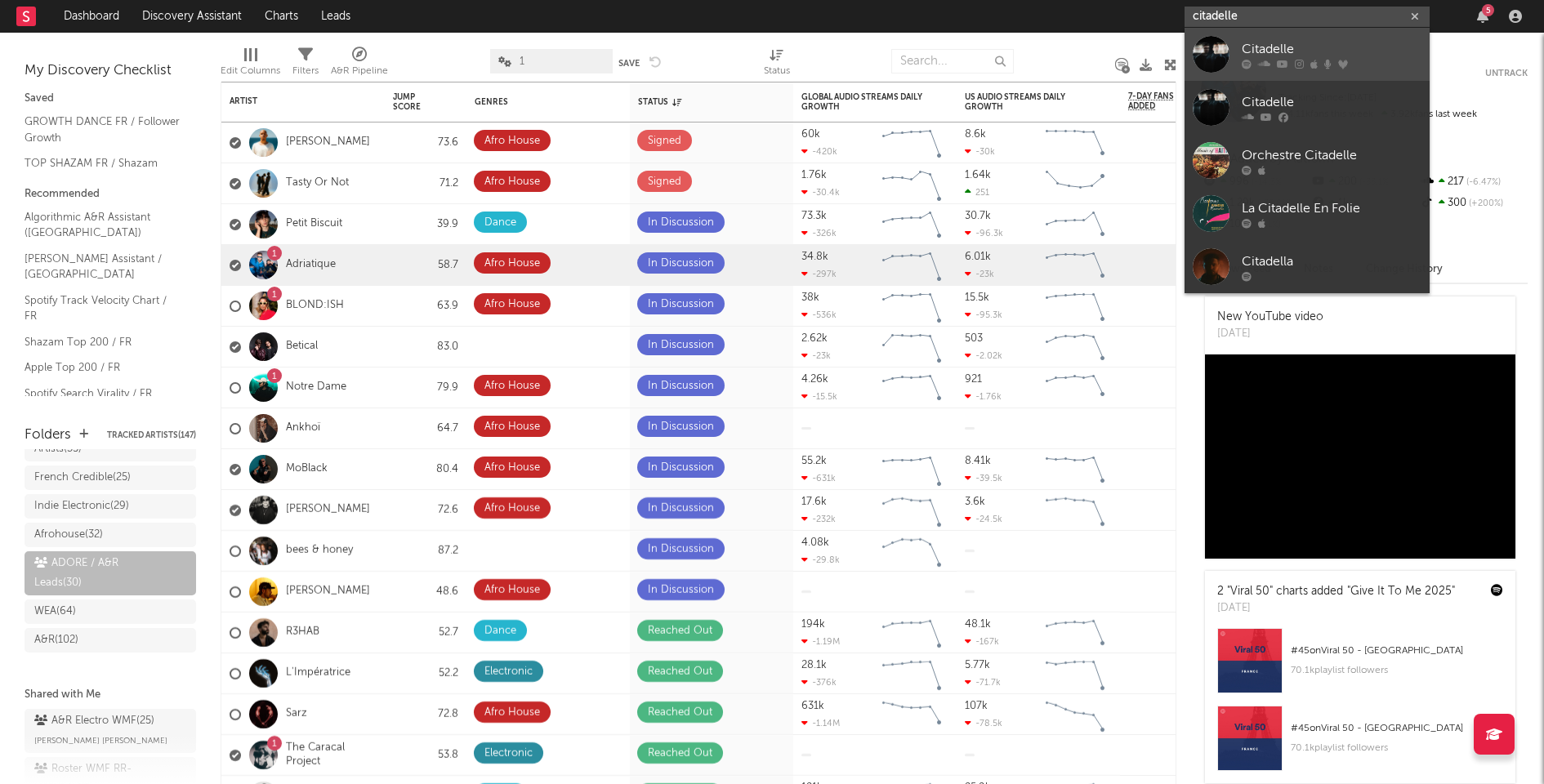
type input "citadelle"
click at [1288, 52] on div "Citadelle" at bounding box center [1331, 49] width 180 height 19
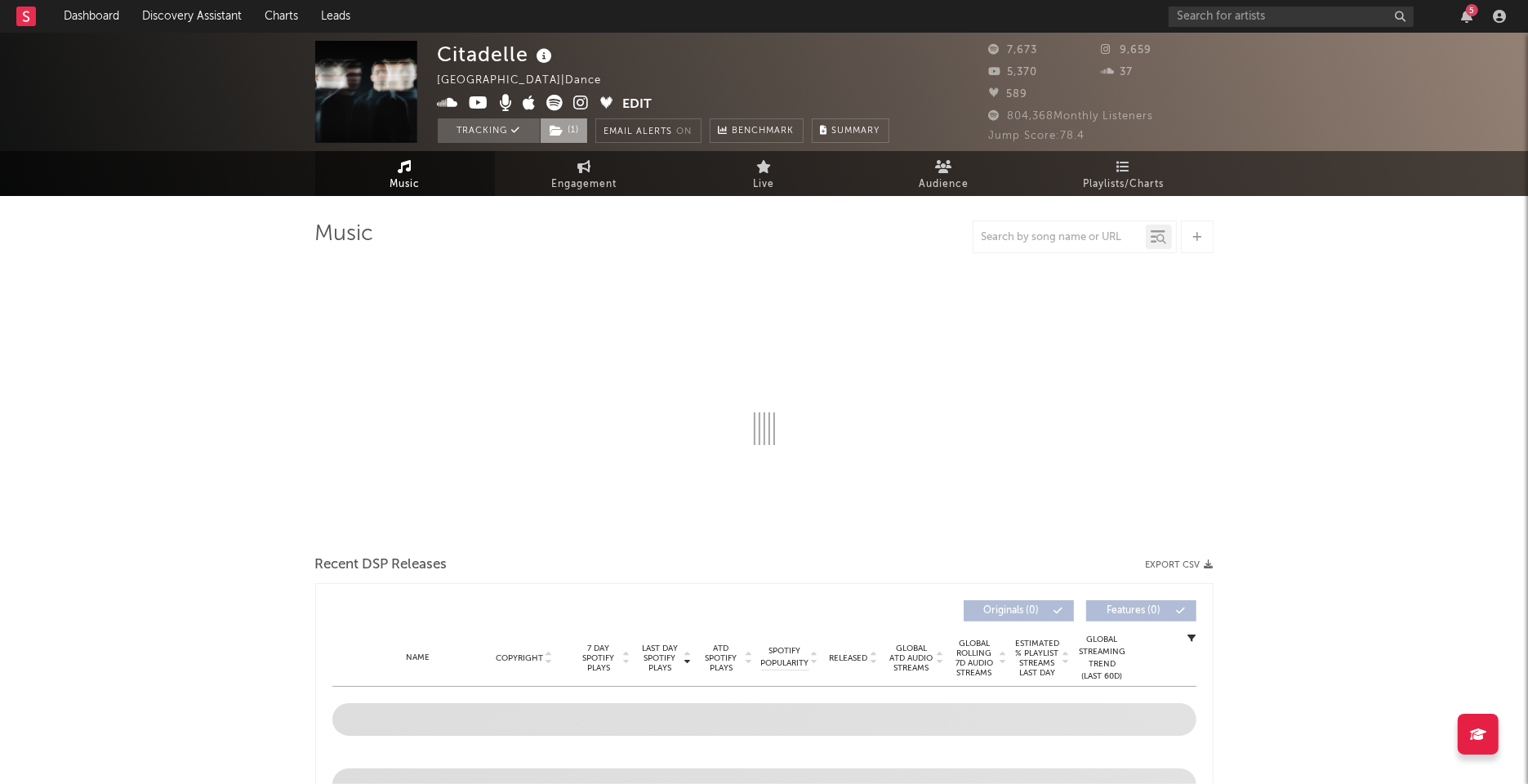
click at [576, 130] on span "( 1 )" at bounding box center [563, 131] width 48 height 25
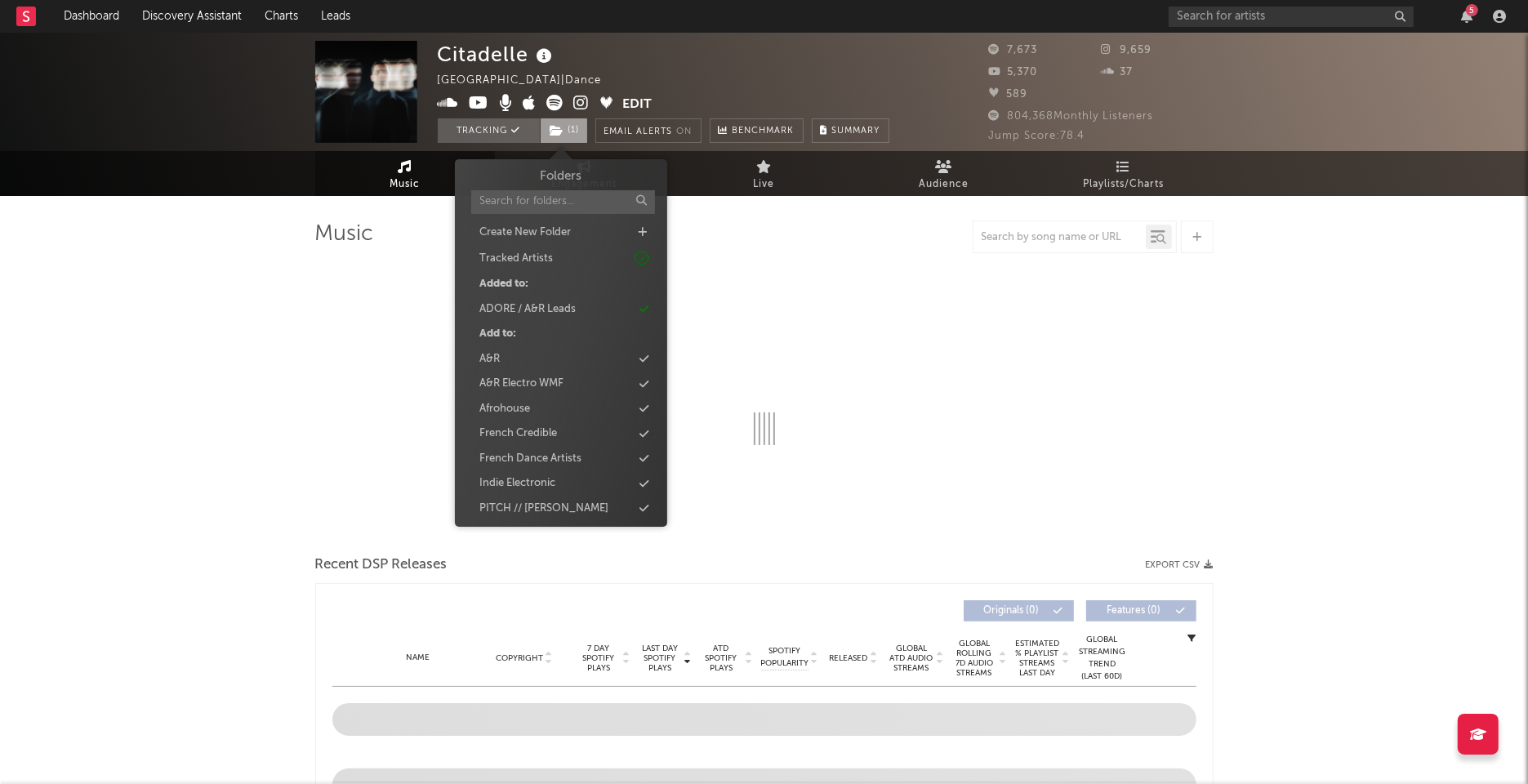
select select "6m"
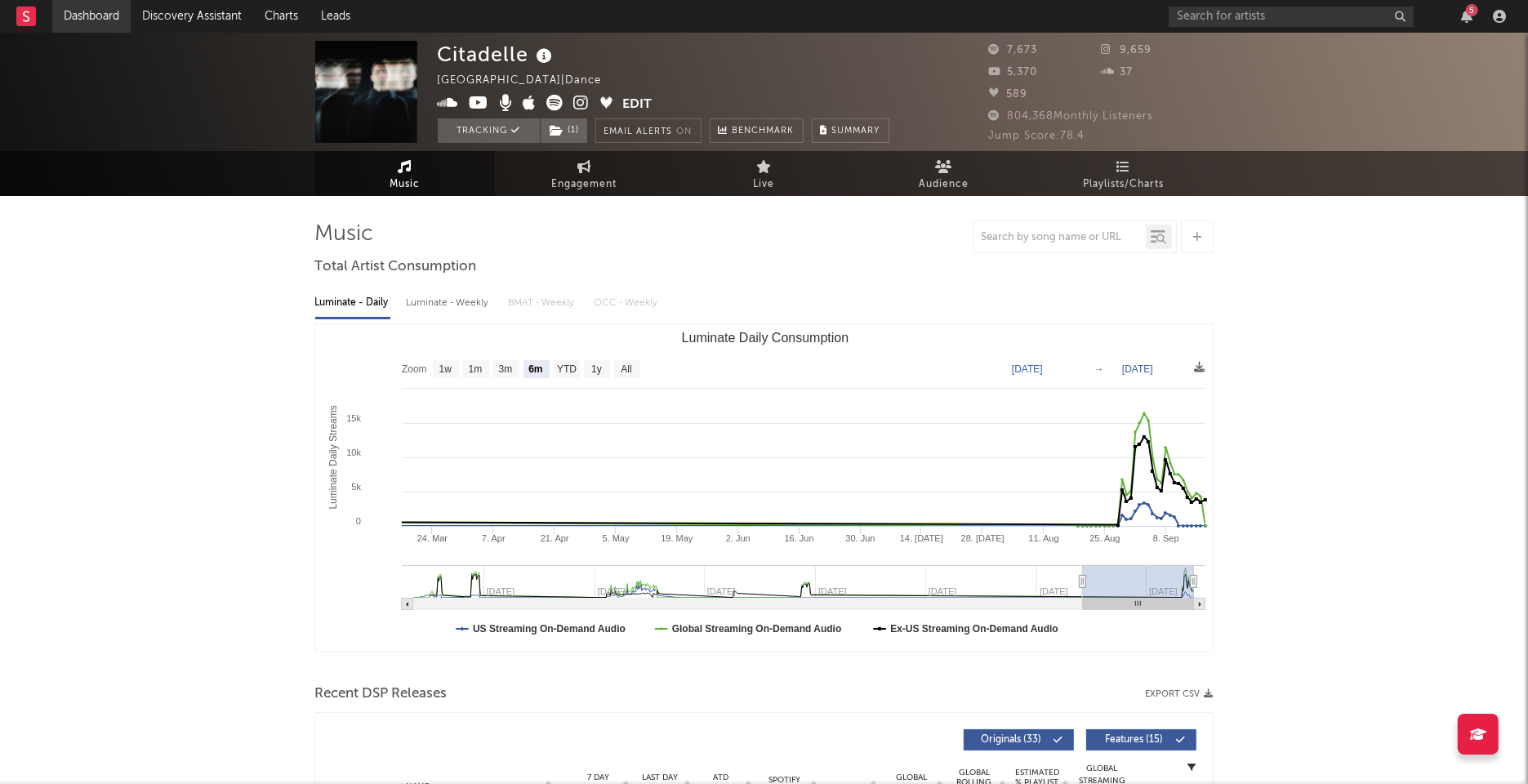
click at [116, 11] on link "Dashboard" at bounding box center [91, 16] width 79 height 33
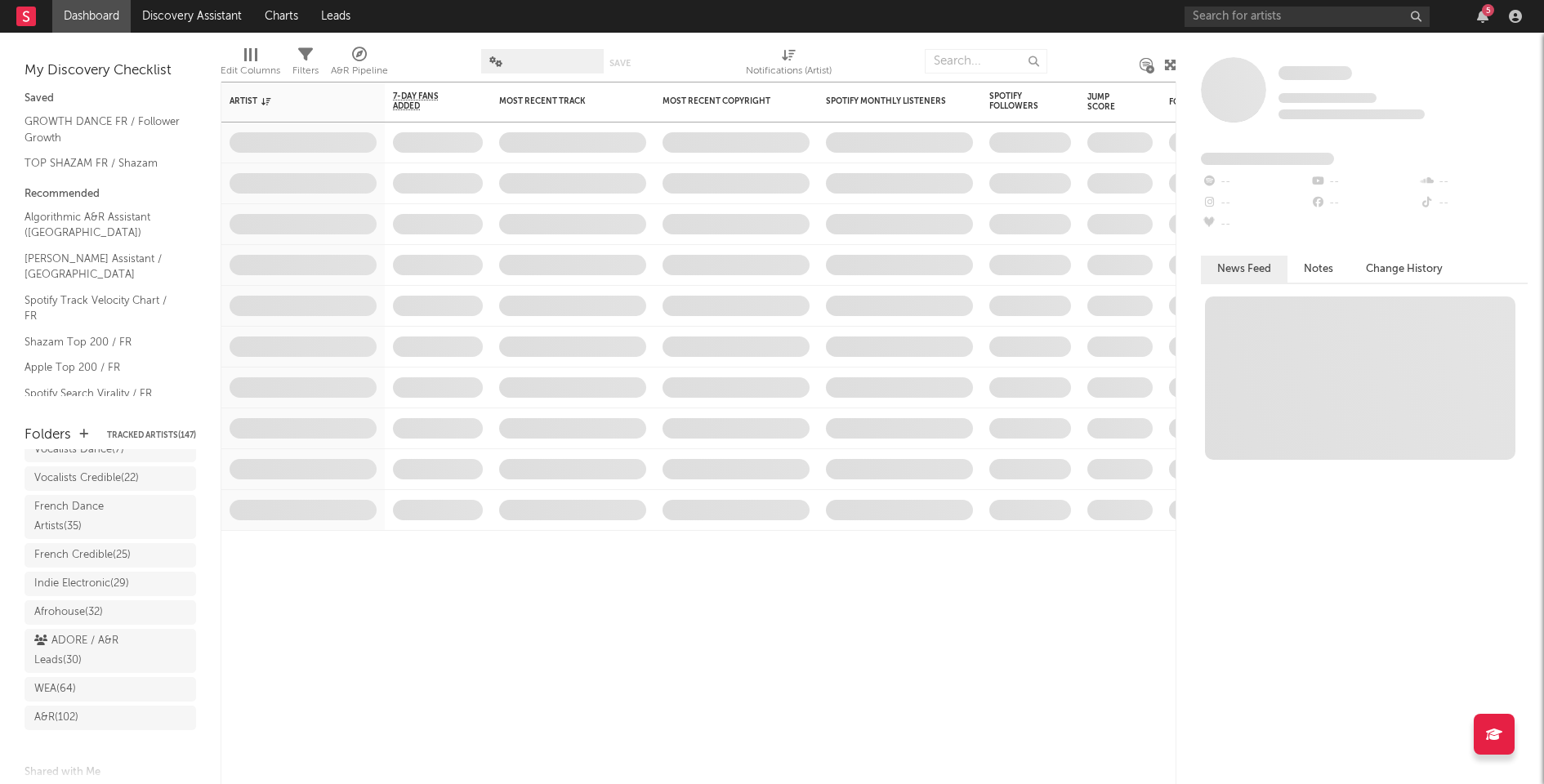
scroll to position [189, 0]
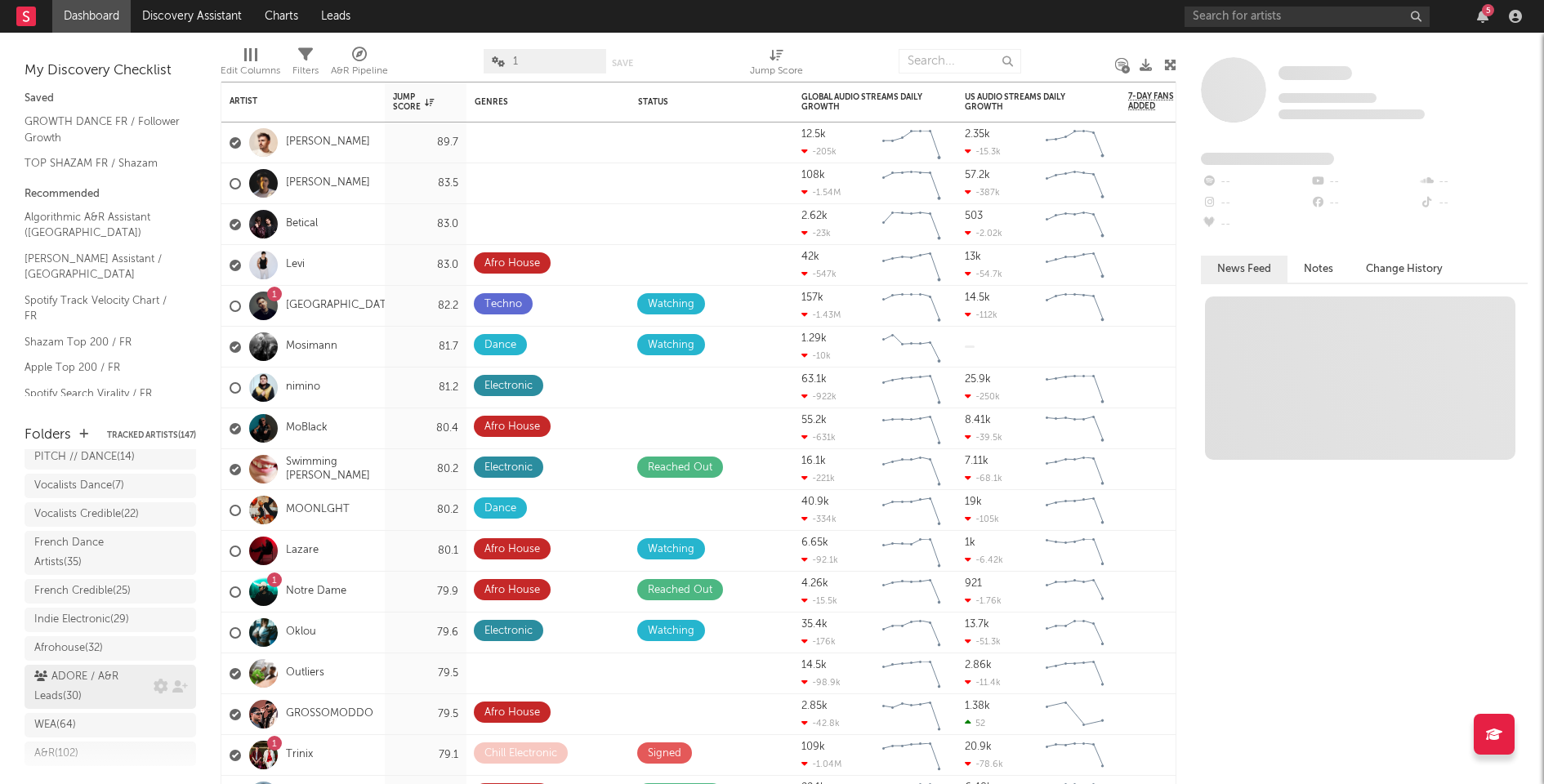
click at [83, 667] on div "ADORE / A&R Leads ( 30 )" at bounding box center [92, 686] width 115 height 39
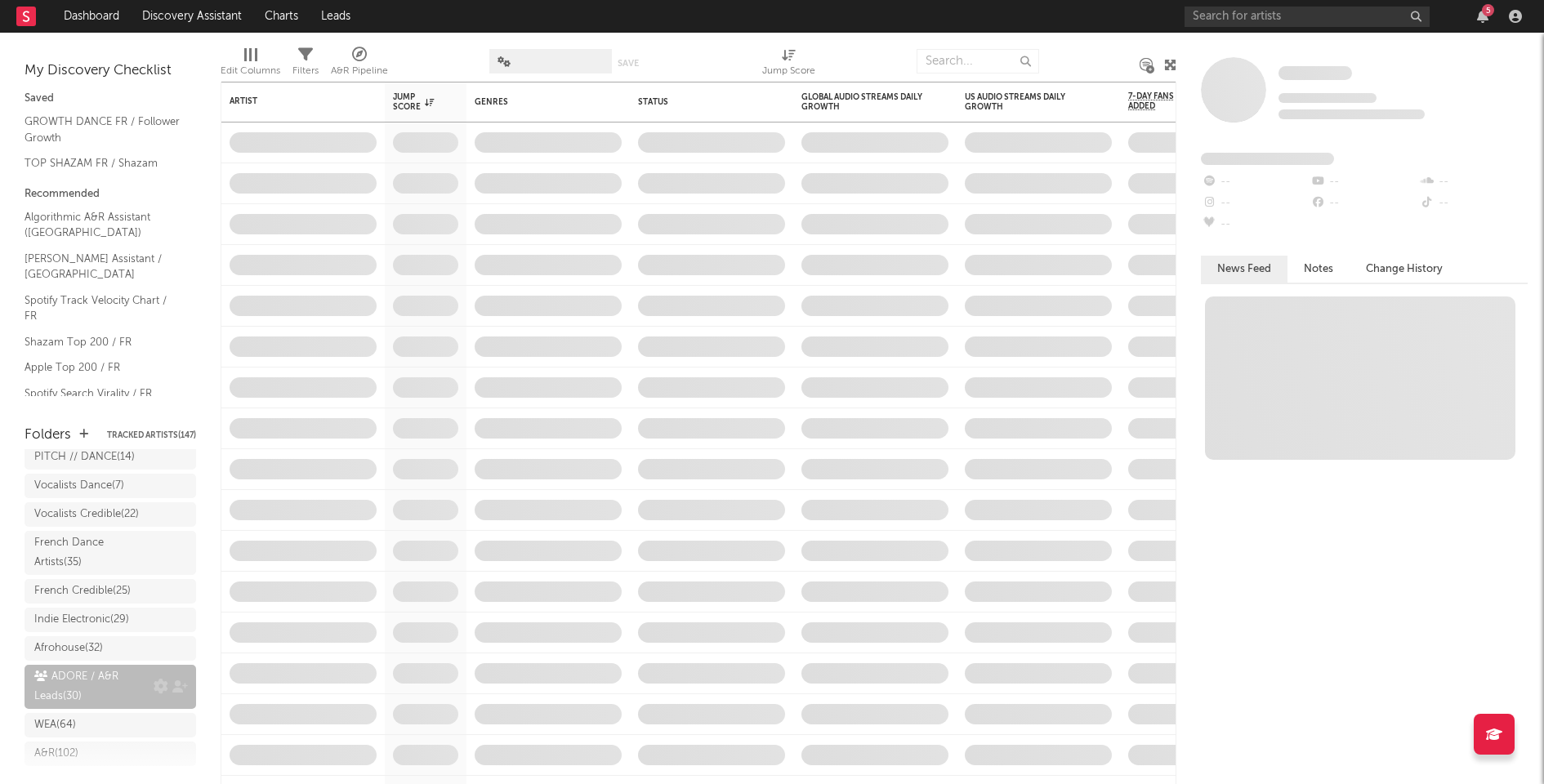
scroll to position [241, 0]
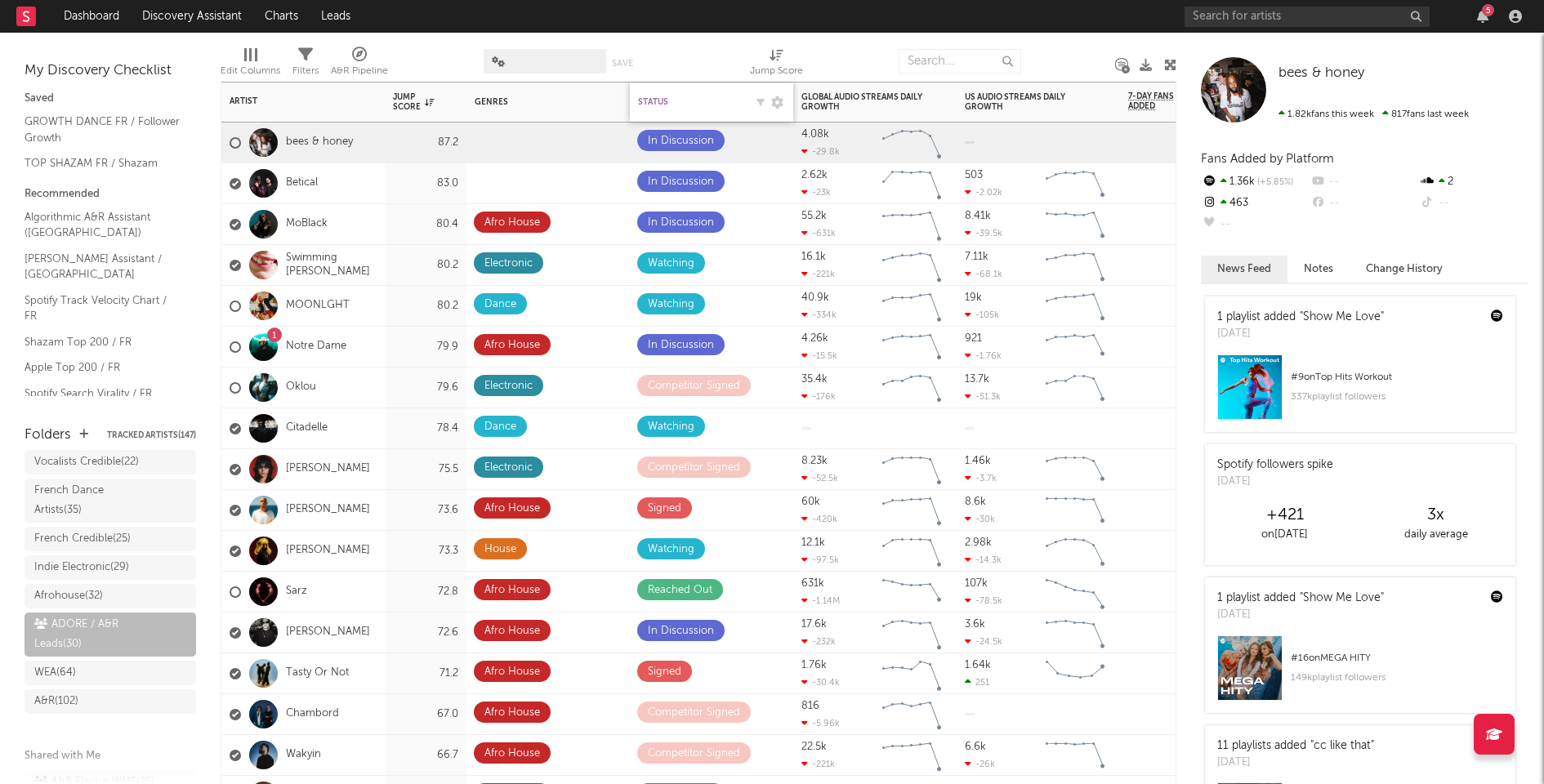
click at [656, 100] on div "Status" at bounding box center [691, 102] width 107 height 10
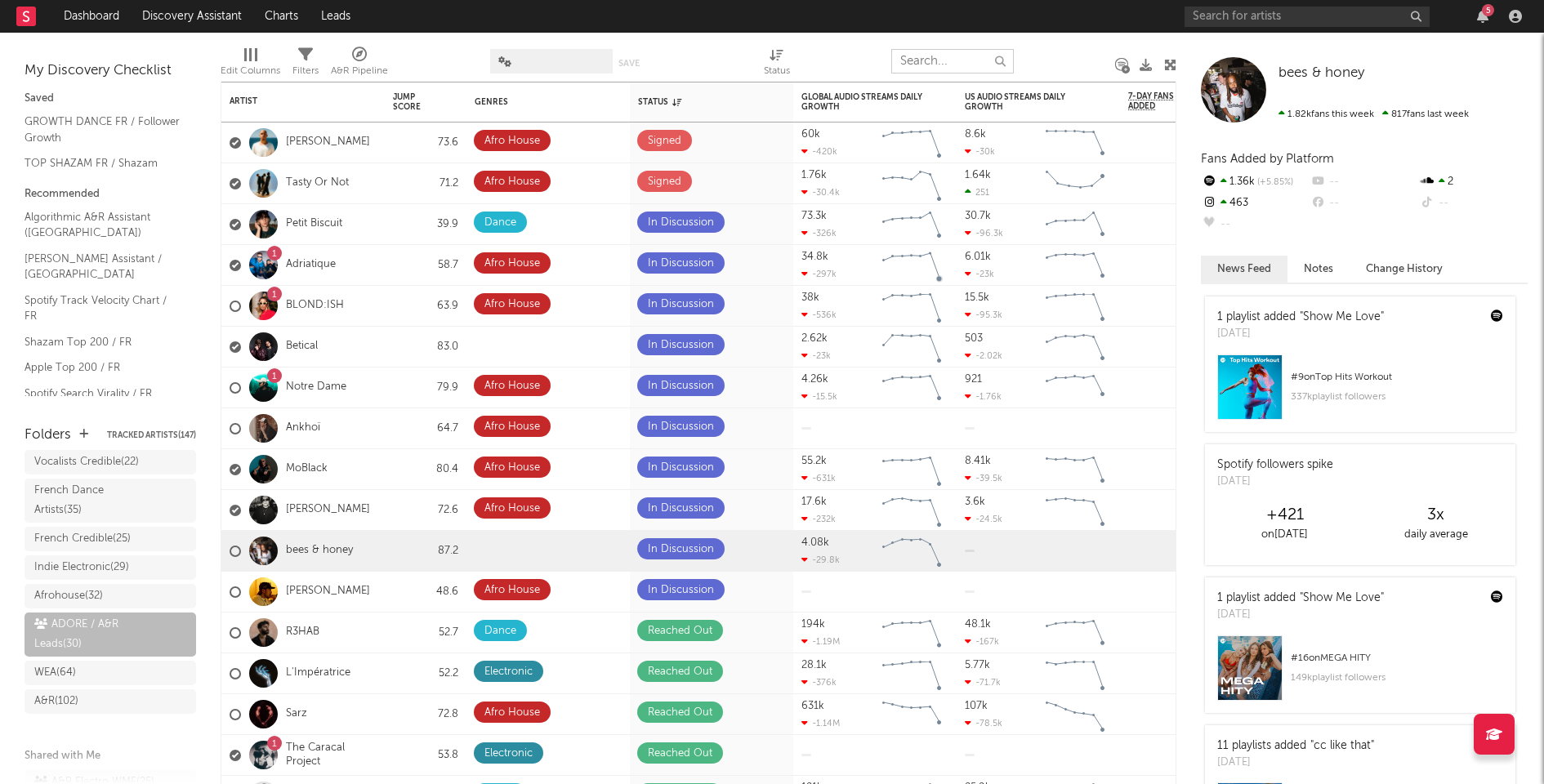
click at [951, 61] on input "text" at bounding box center [953, 61] width 123 height 25
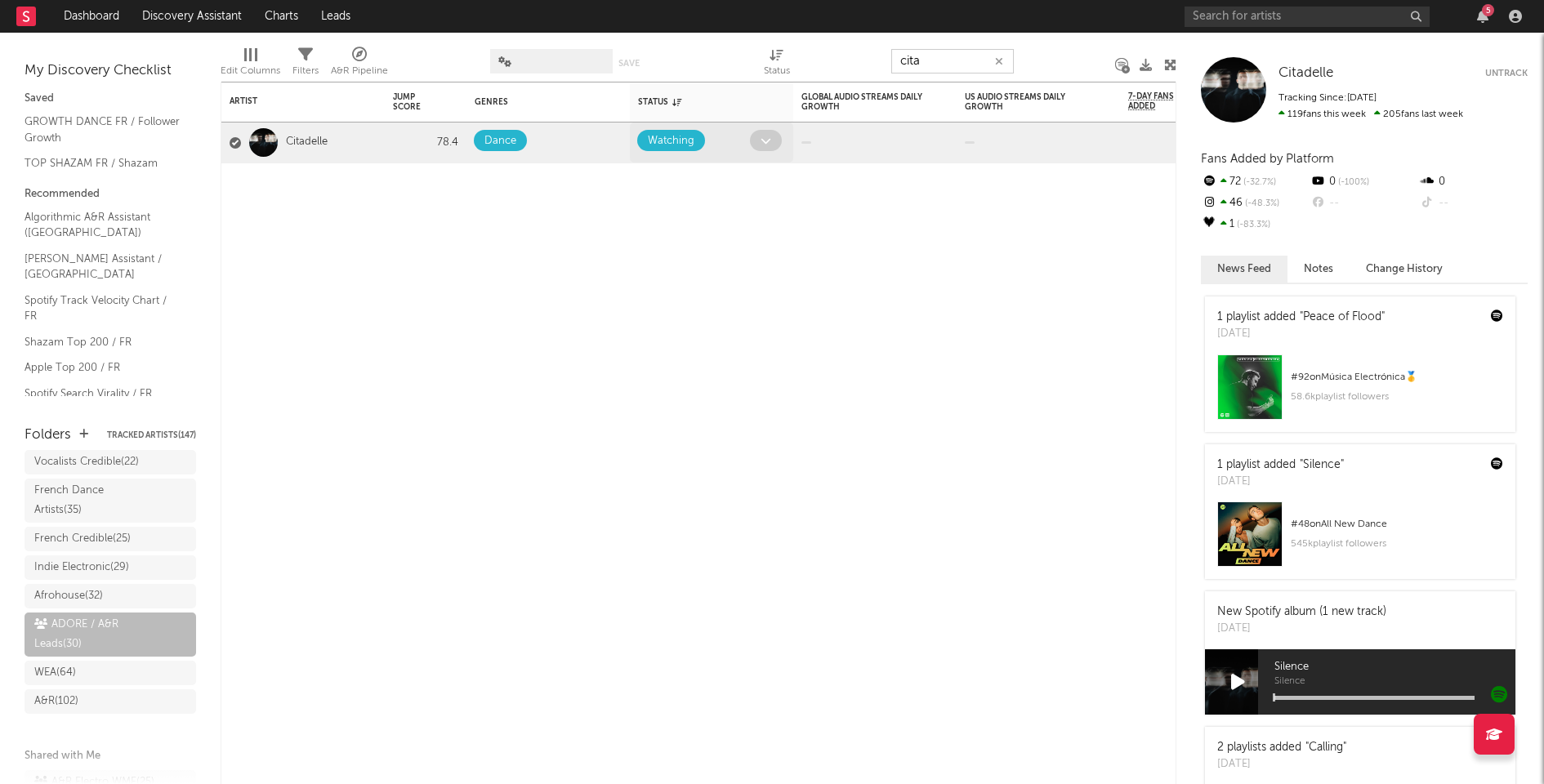
type input "cita"
click at [770, 134] on span at bounding box center [765, 140] width 32 height 21
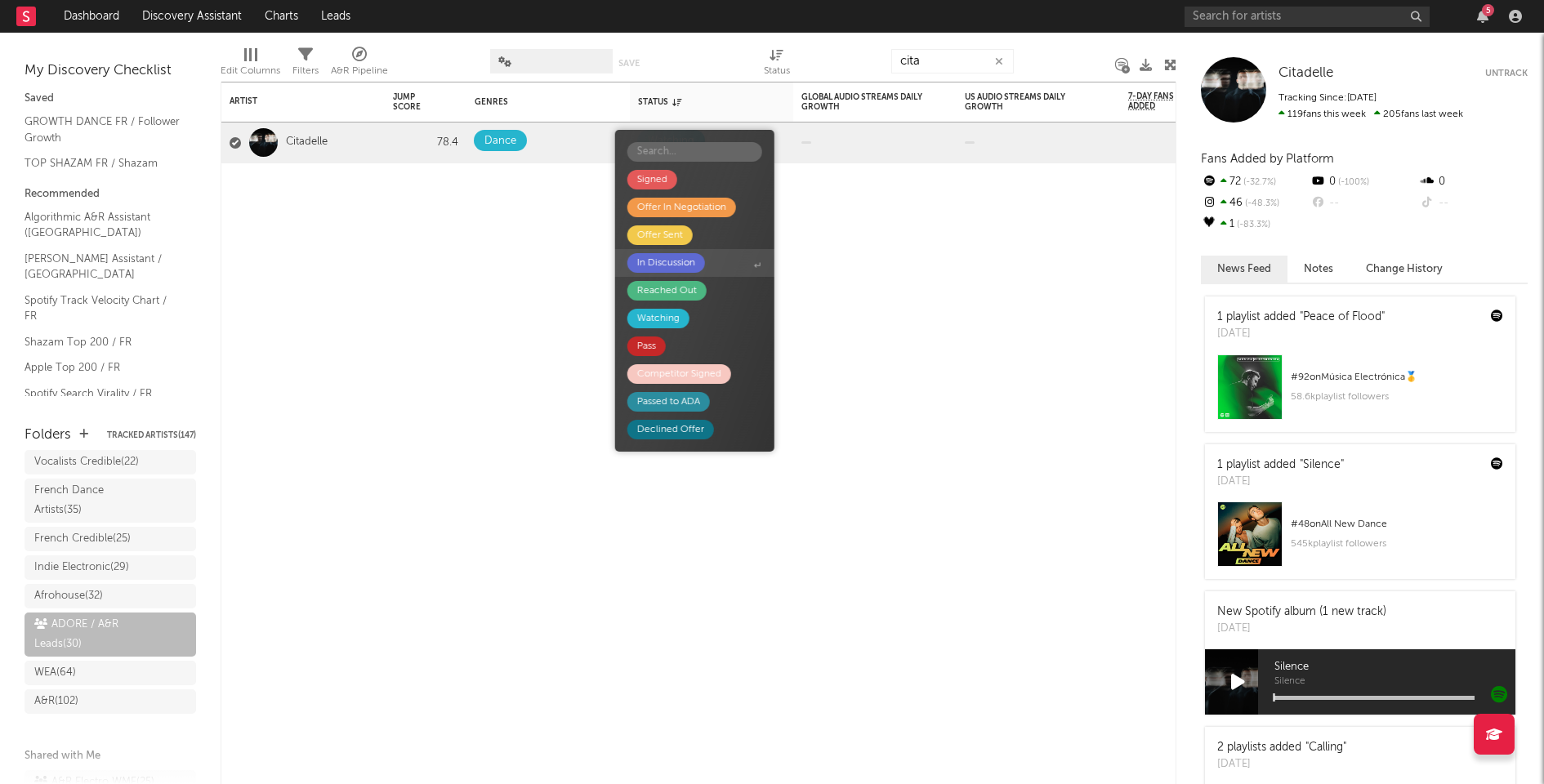
click at [720, 261] on span "In Discussion" at bounding box center [695, 263] width 159 height 28
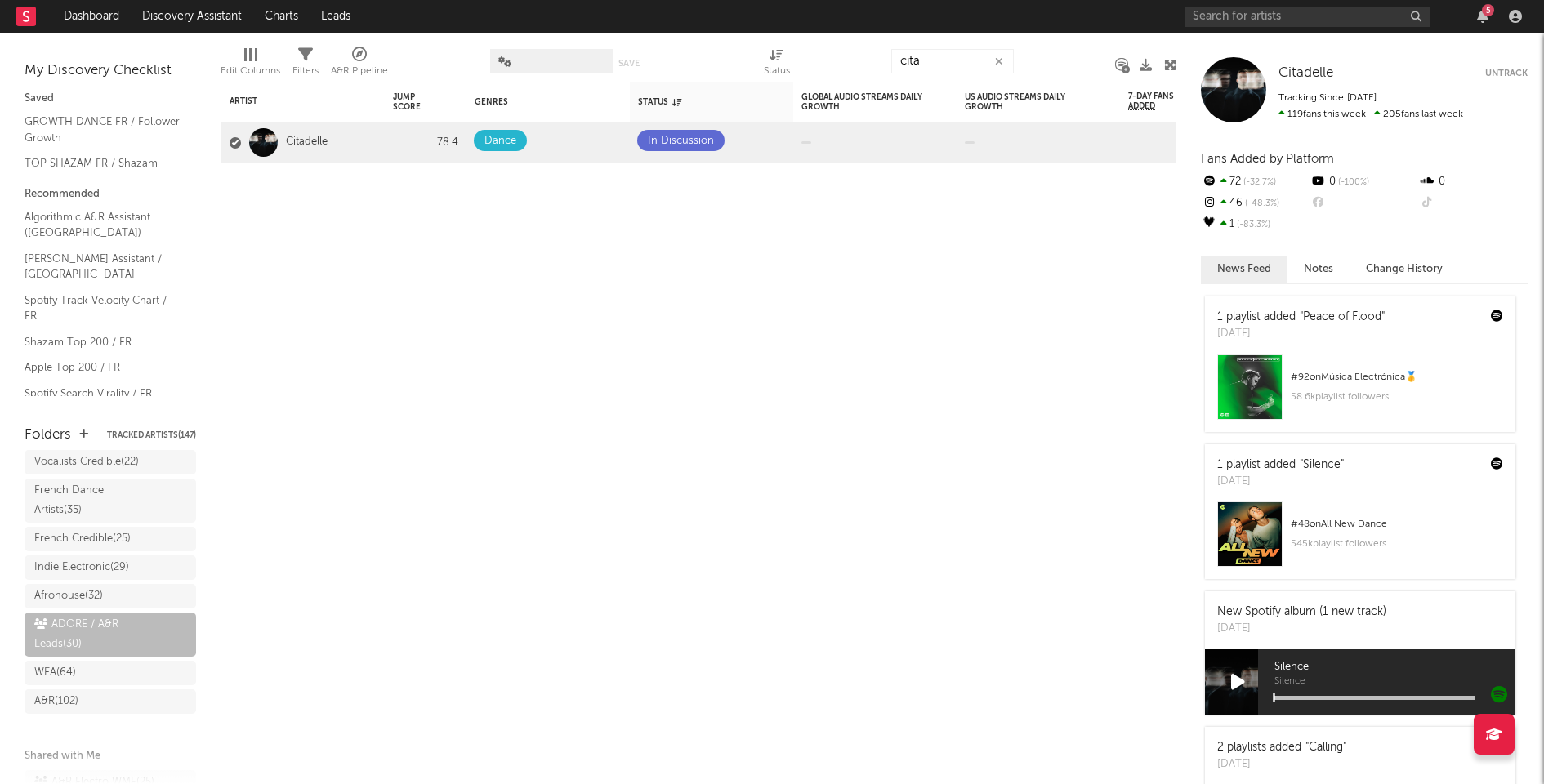
click at [1000, 59] on icon "button" at bounding box center [999, 61] width 9 height 11
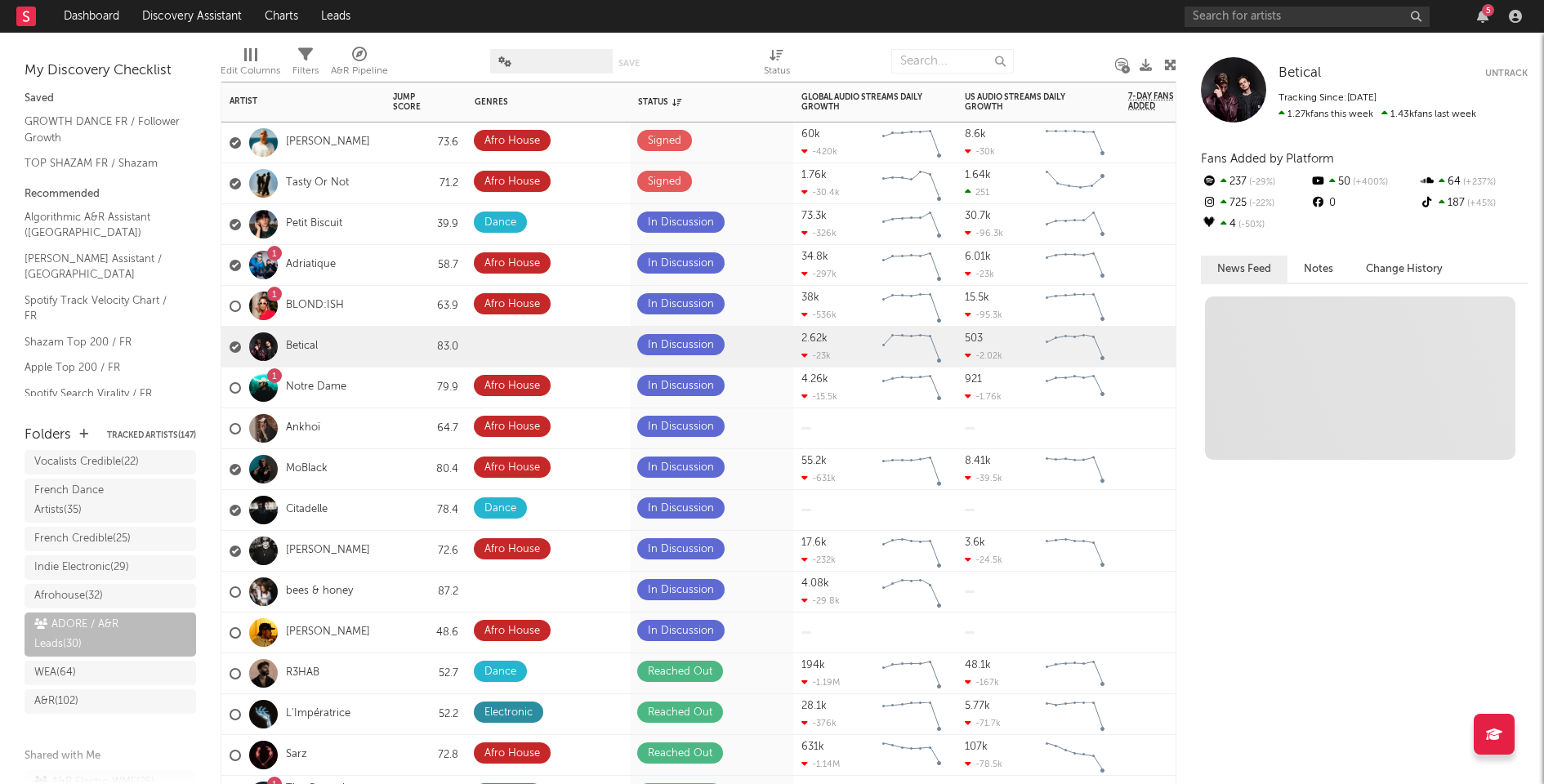
click at [398, 340] on div "83.0" at bounding box center [425, 346] width 65 height 19
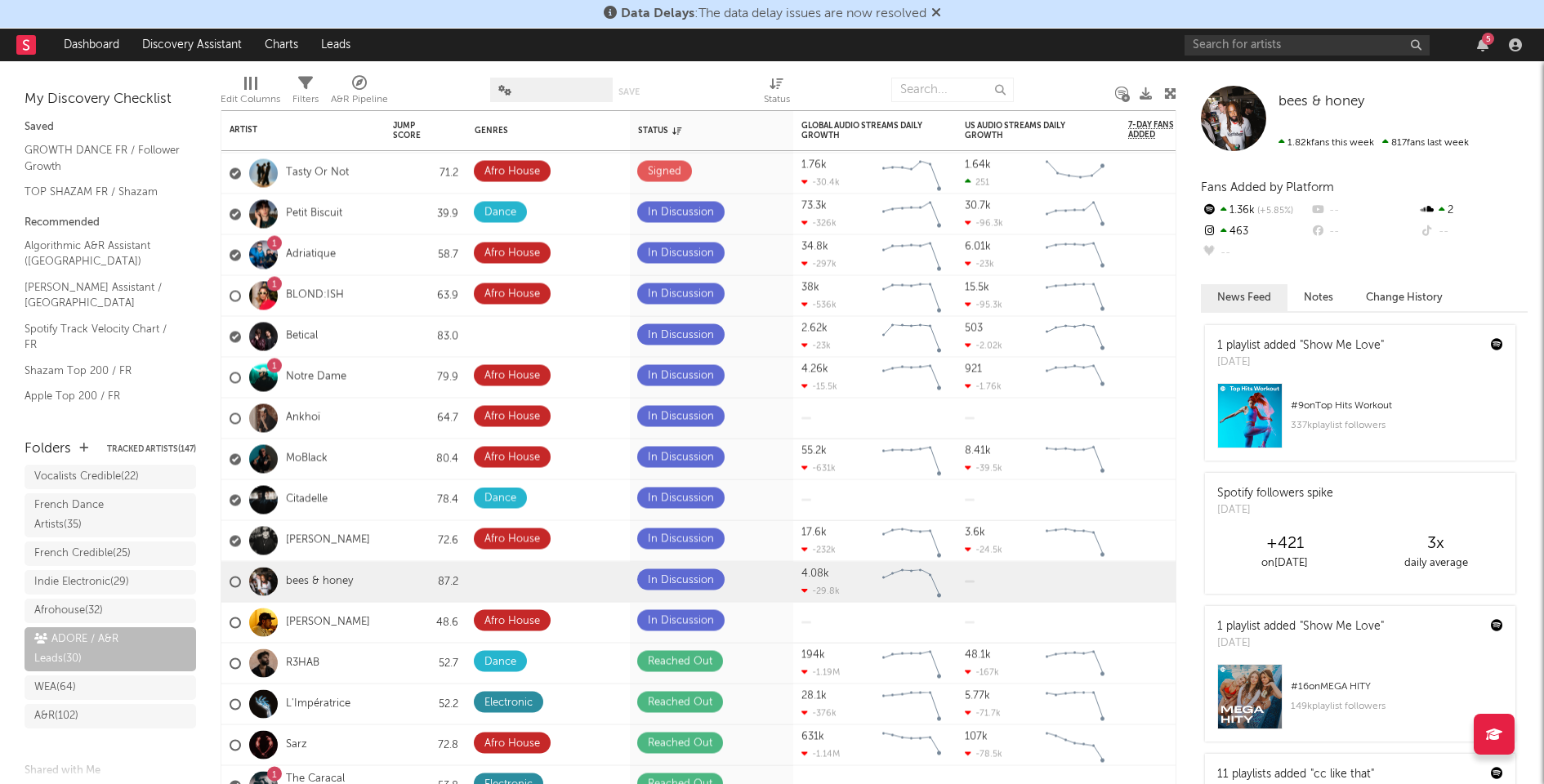
drag, startPoint x: 424, startPoint y: 592, endPoint x: 1049, endPoint y: 5, distance: 857.4
